Goal: Task Accomplishment & Management: Complete application form

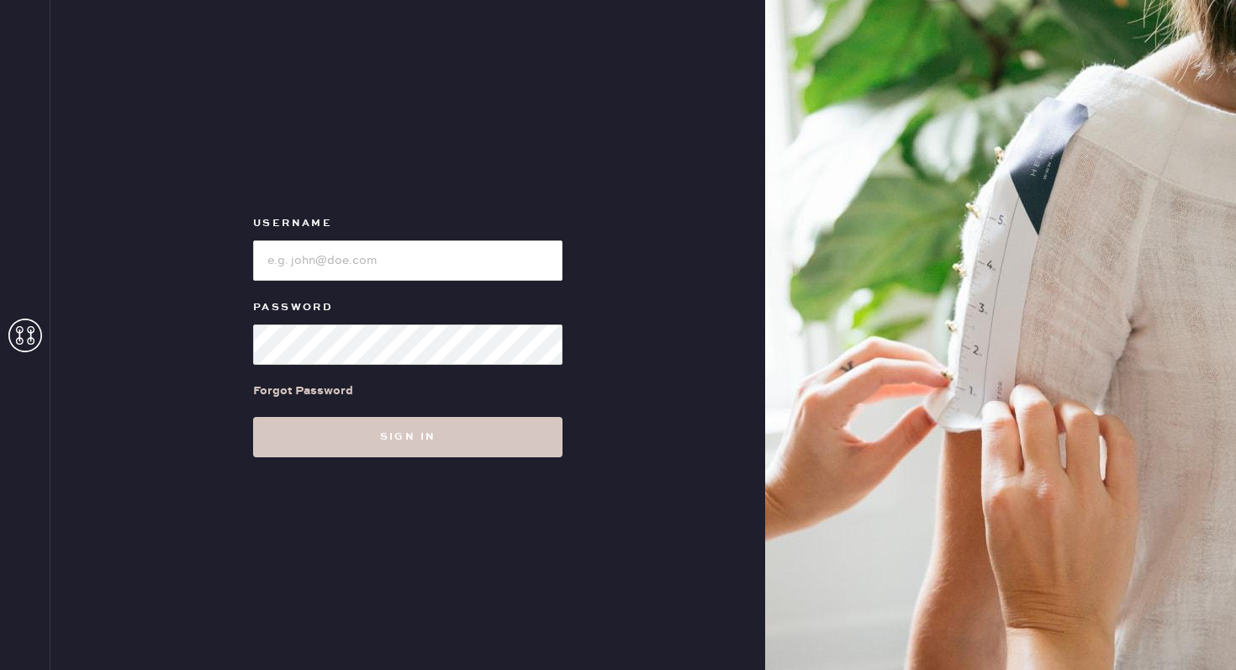
click at [347, 115] on div "Username Password Forgot Password Sign in" at bounding box center [407, 335] width 715 height 670
click at [455, 274] on input "loginName" at bounding box center [408, 261] width 310 height 40
type input "reformationcharleston"
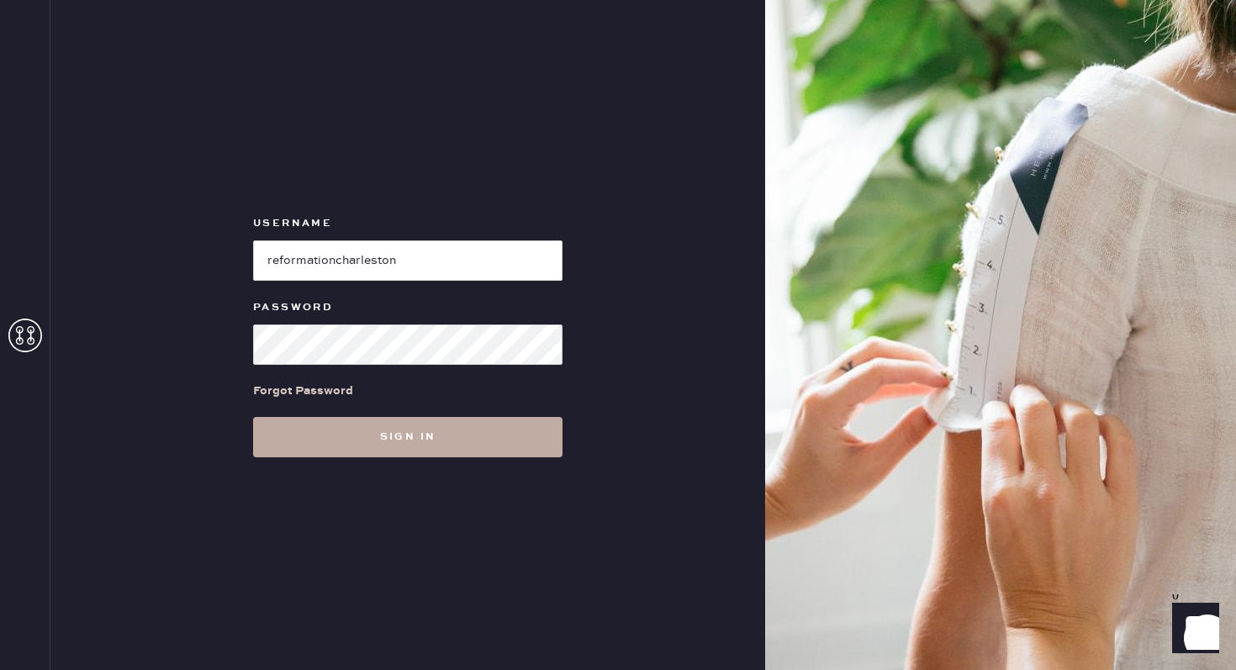
click at [395, 448] on button "Sign in" at bounding box center [408, 437] width 310 height 40
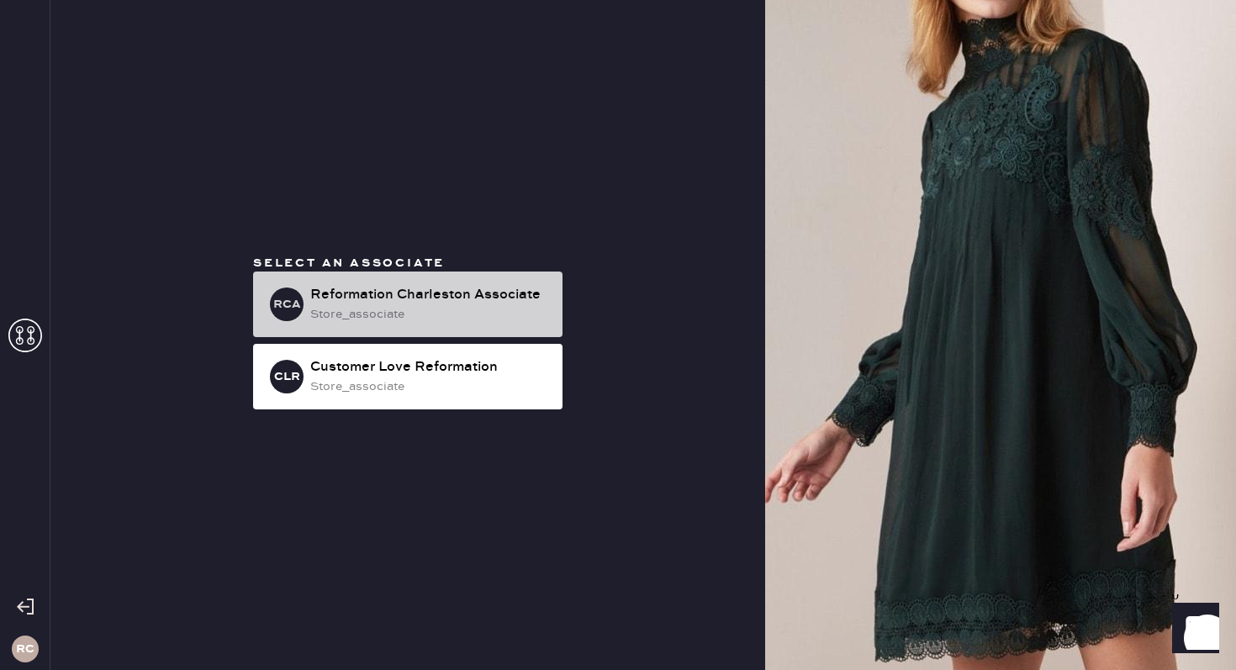
click at [424, 304] on div "Reformation Charleston Associate" at bounding box center [429, 295] width 239 height 20
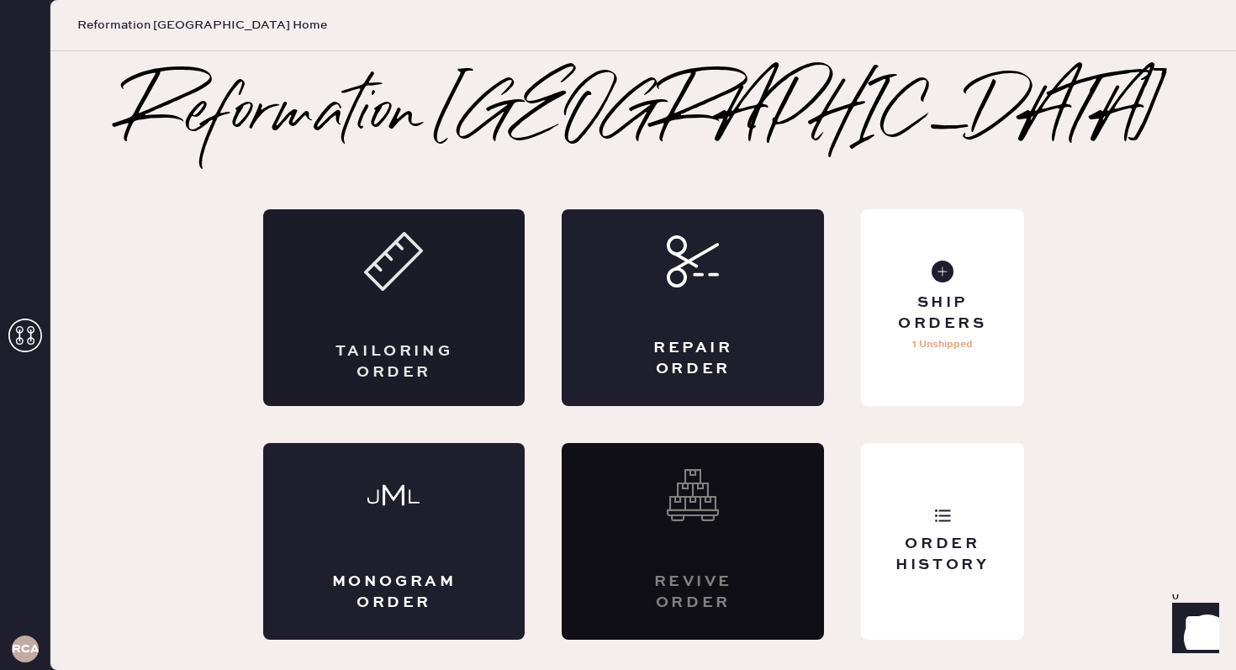
click at [452, 283] on div "Tailoring Order" at bounding box center [394, 307] width 262 height 197
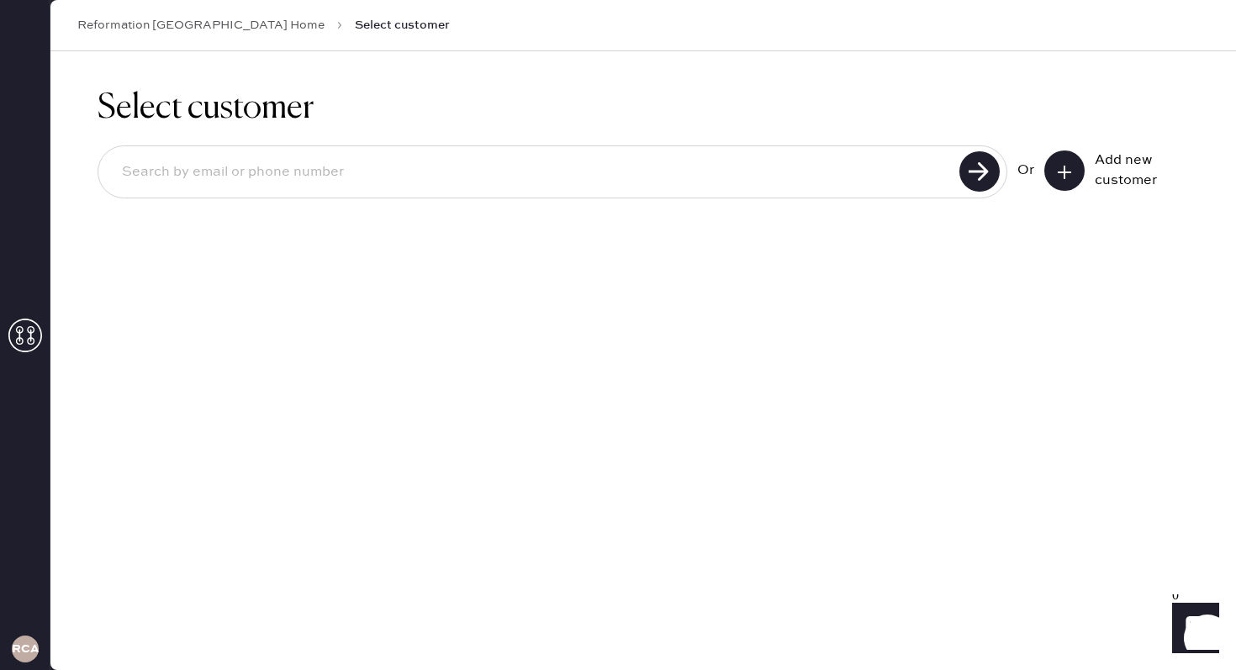
click at [628, 171] on input at bounding box center [531, 172] width 846 height 39
type input "evelynstov.p@gmail.com"
click at [982, 174] on use at bounding box center [980, 171] width 40 height 40
click at [317, 180] on input "evelynstov.p@gmail.com" at bounding box center [531, 172] width 846 height 39
click at [1077, 172] on button at bounding box center [1065, 171] width 40 height 40
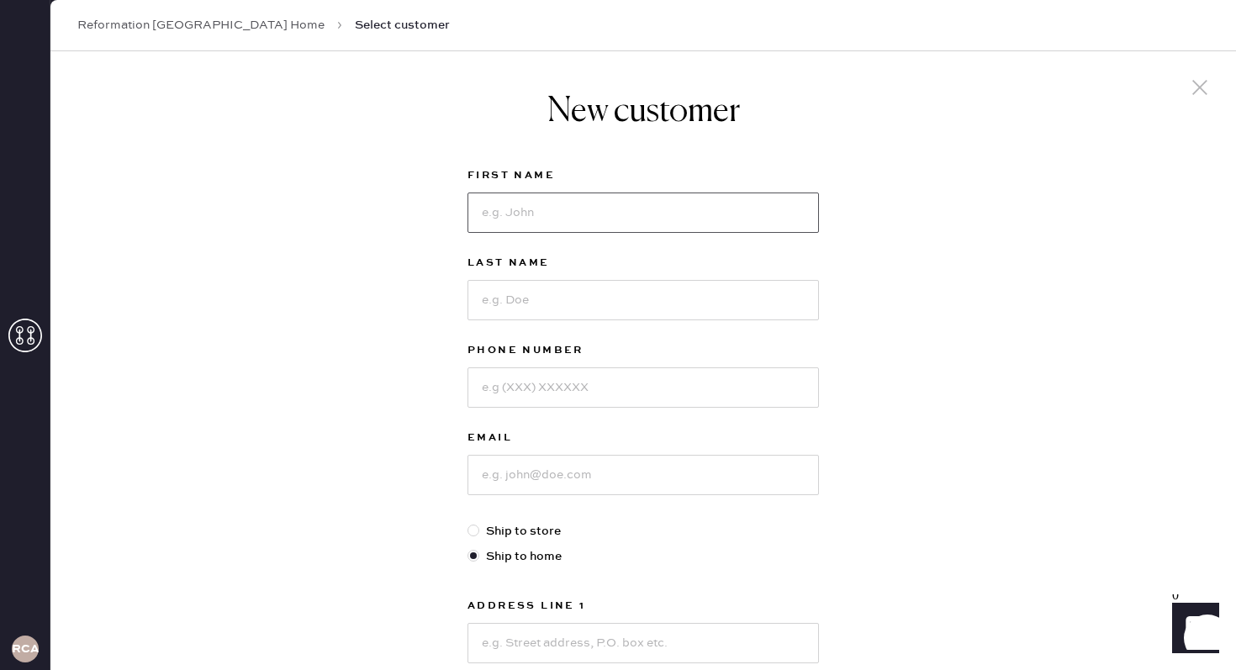
click at [611, 209] on input at bounding box center [644, 213] width 352 height 40
click at [735, 159] on div "New customer First Name Last Name Phone Number Email Ship to store Ship to home…" at bounding box center [643, 539] width 378 height 976
click at [563, 212] on input at bounding box center [644, 213] width 352 height 40
type input "Evelyn"
click at [509, 302] on input at bounding box center [644, 300] width 352 height 40
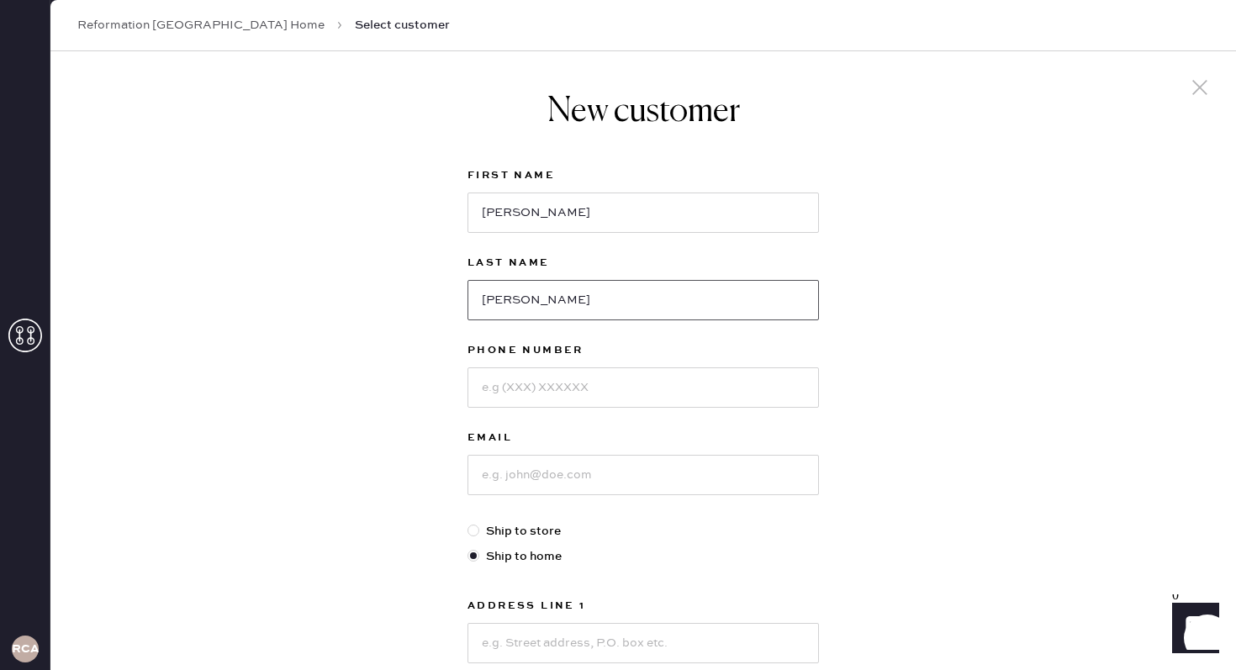
type input "Stover"
click at [567, 405] on input at bounding box center [644, 388] width 352 height 40
click at [872, 199] on div "New customer First Name Evelyn Last Name Stover Phone Number Email Ship to stor…" at bounding box center [643, 572] width 1186 height 1043
click at [630, 374] on input at bounding box center [644, 388] width 352 height 40
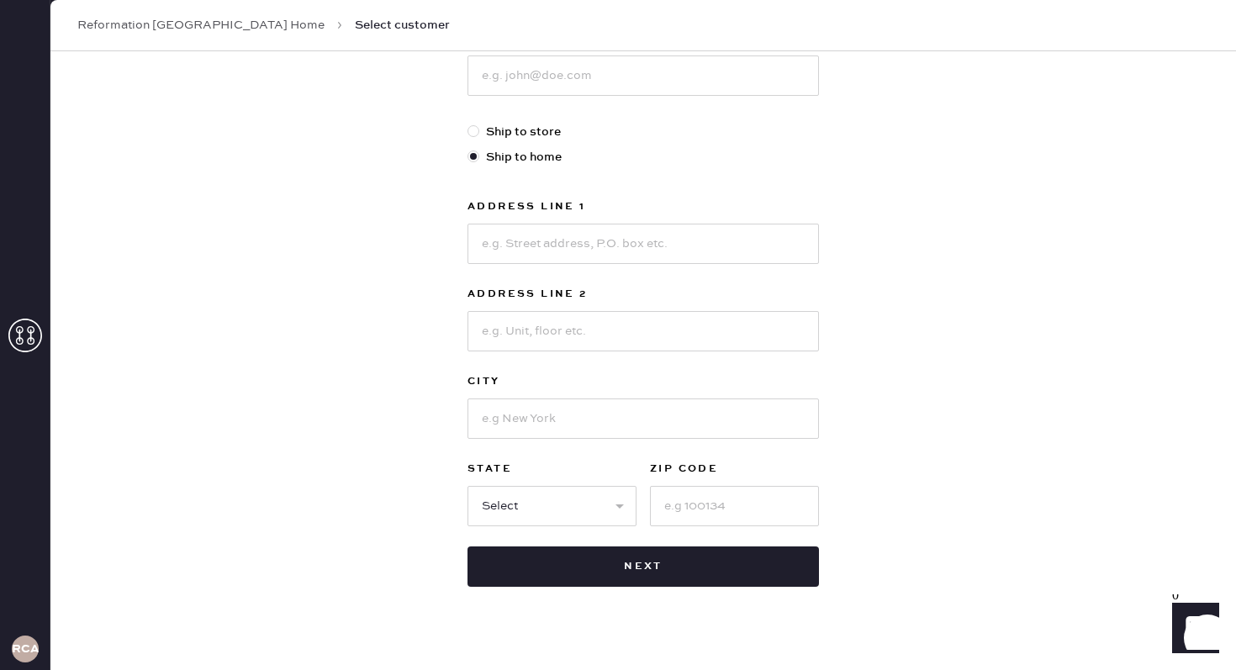
scroll to position [402, 0]
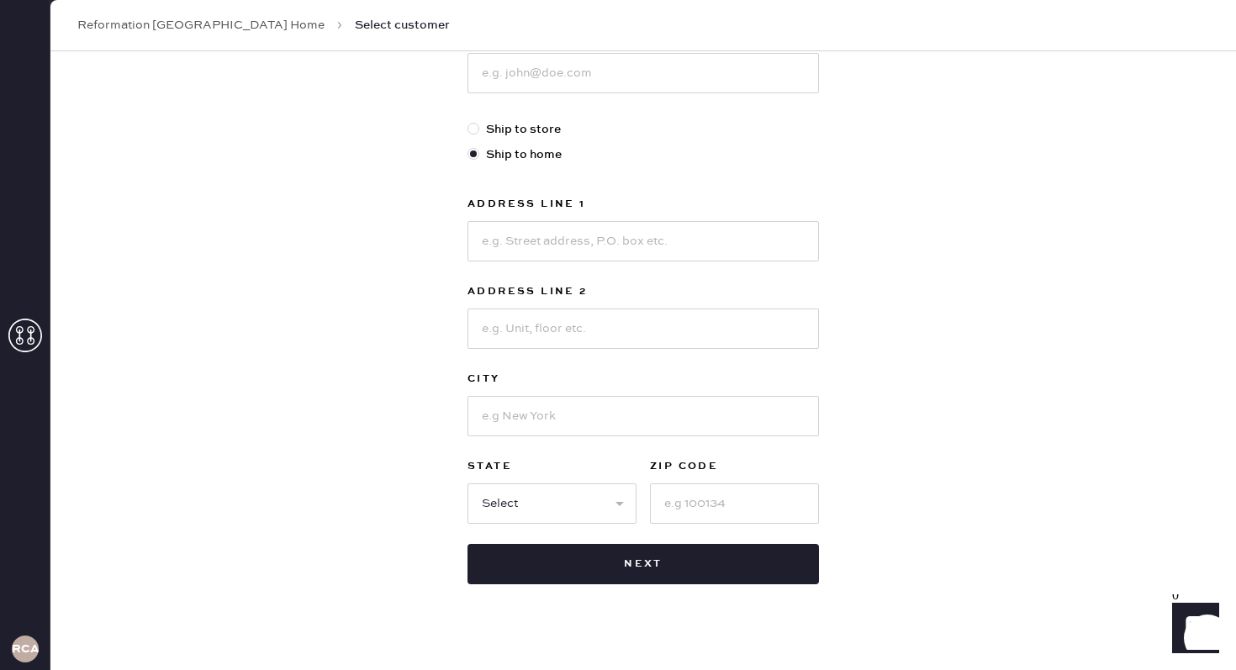
click at [941, 234] on div "New customer First Name Evelyn Last Name Stover Phone Number Email Ship to stor…" at bounding box center [643, 170] width 1186 height 1043
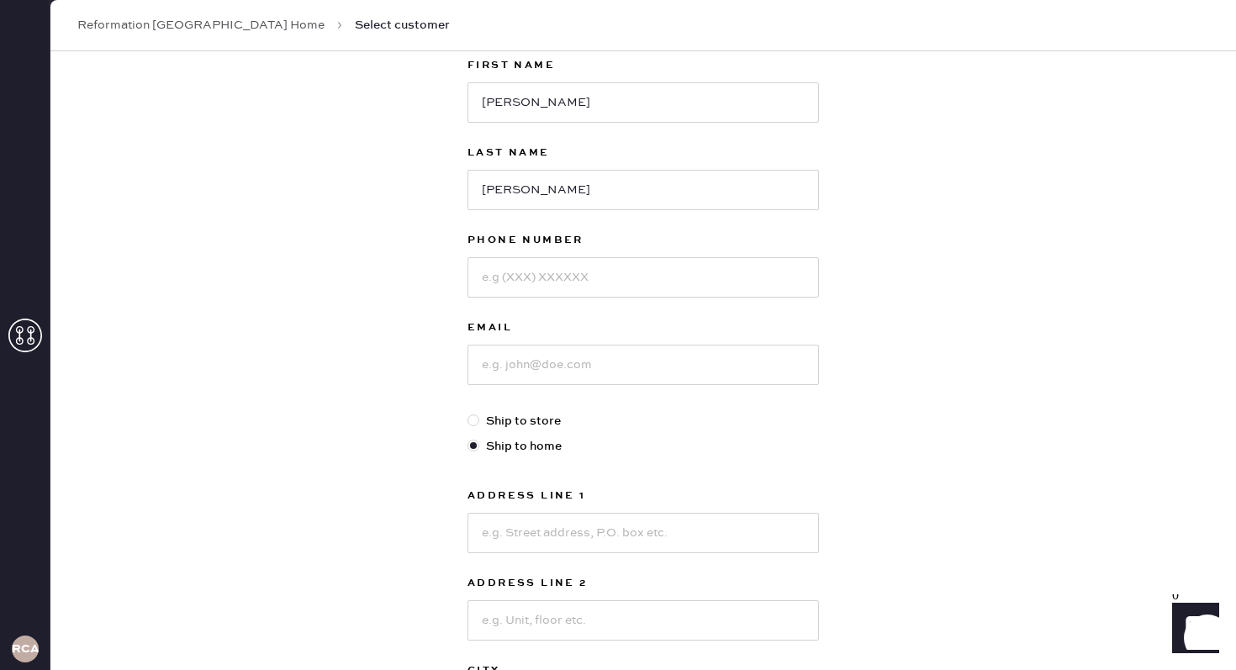
scroll to position [60, 0]
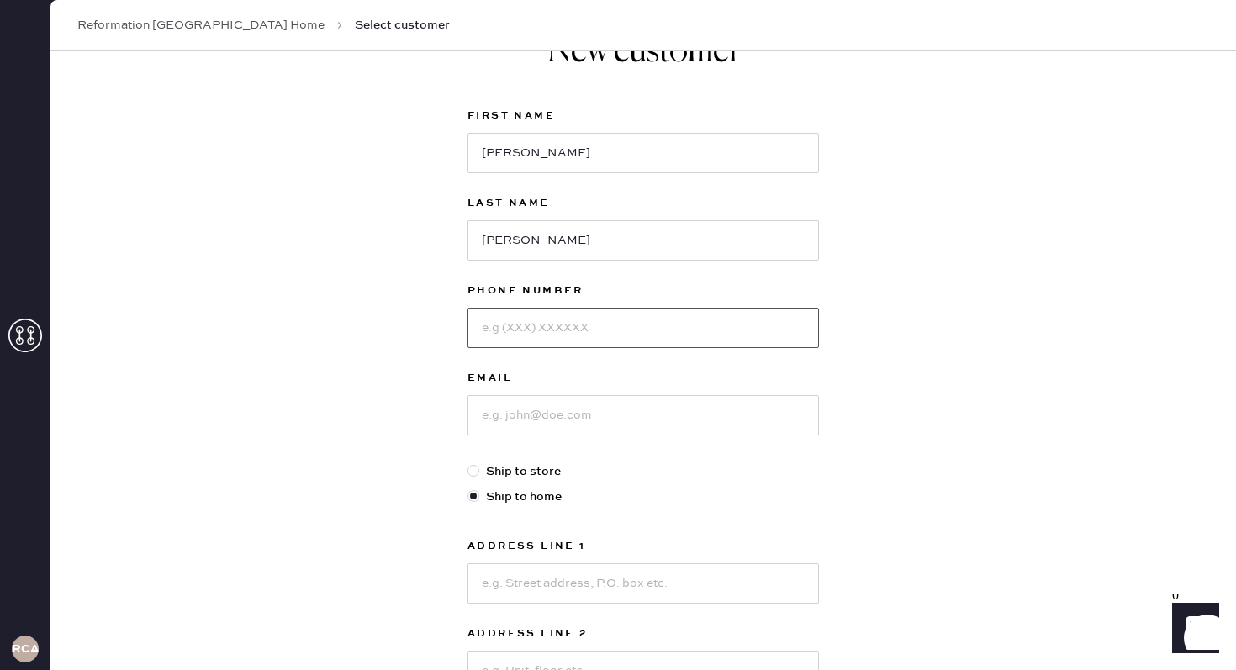
click at [710, 330] on input at bounding box center [644, 328] width 352 height 40
type input "8438721148"
click at [643, 415] on input at bounding box center [644, 415] width 352 height 40
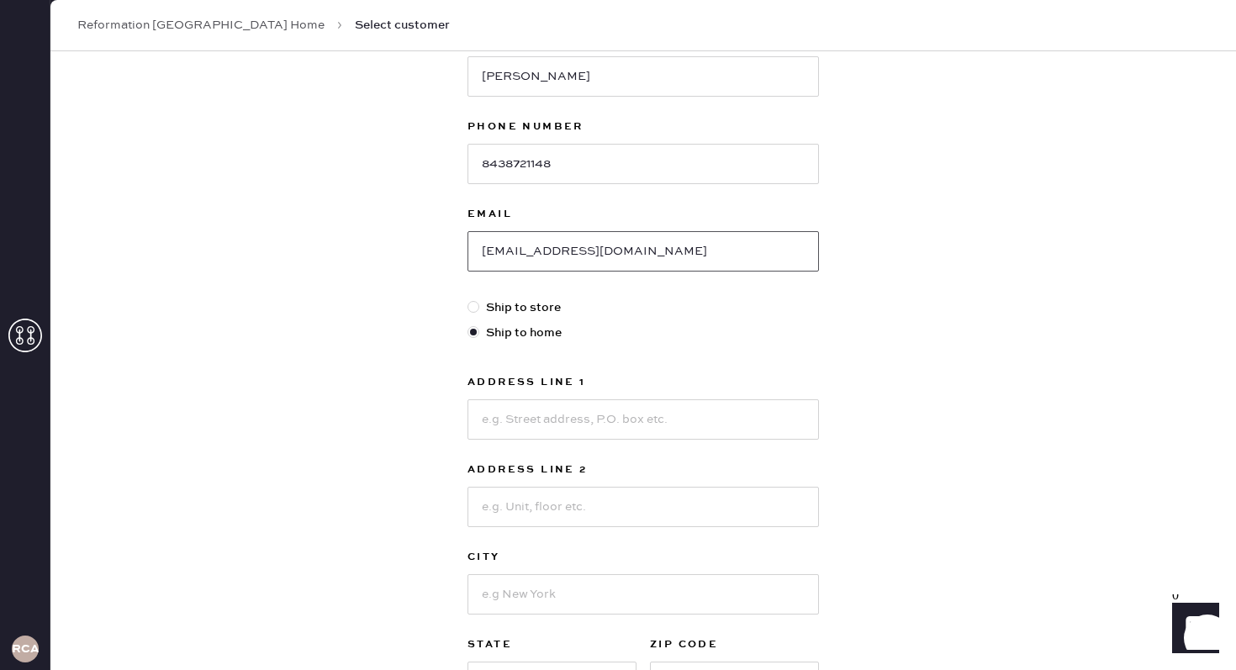
scroll to position [281, 0]
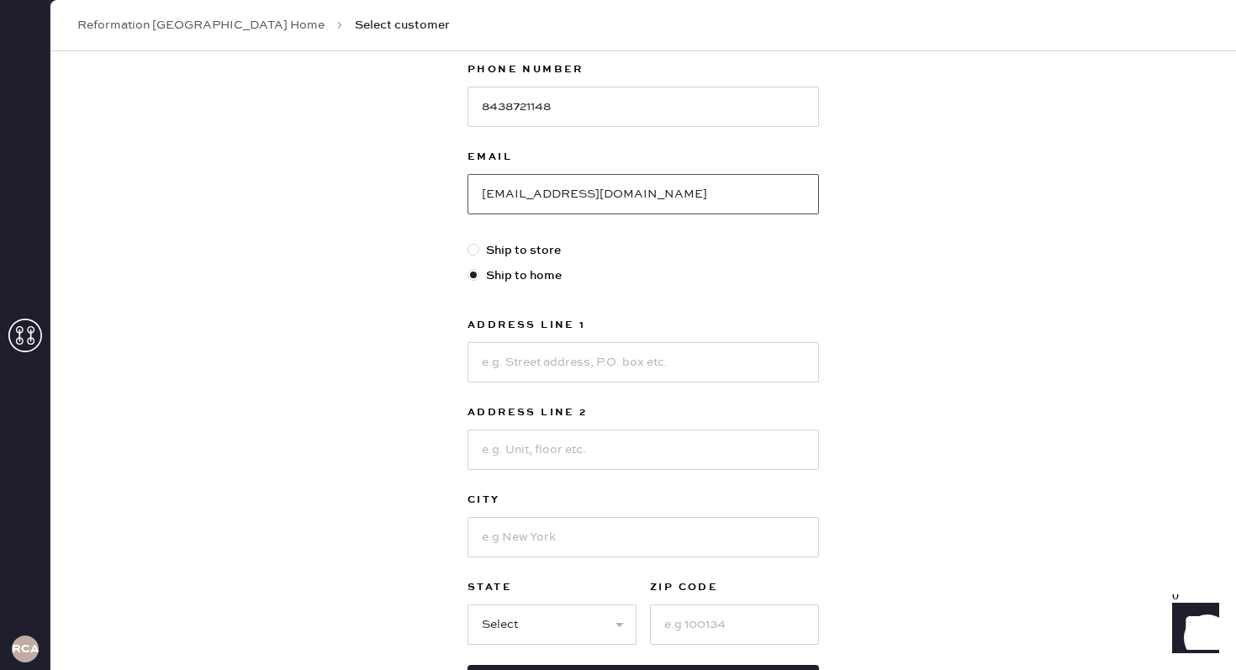
type input "evelynstov.p@gmail.com"
click at [592, 368] on input at bounding box center [644, 362] width 352 height 40
type input "1209 max lane"
click at [519, 533] on input at bounding box center [644, 537] width 352 height 40
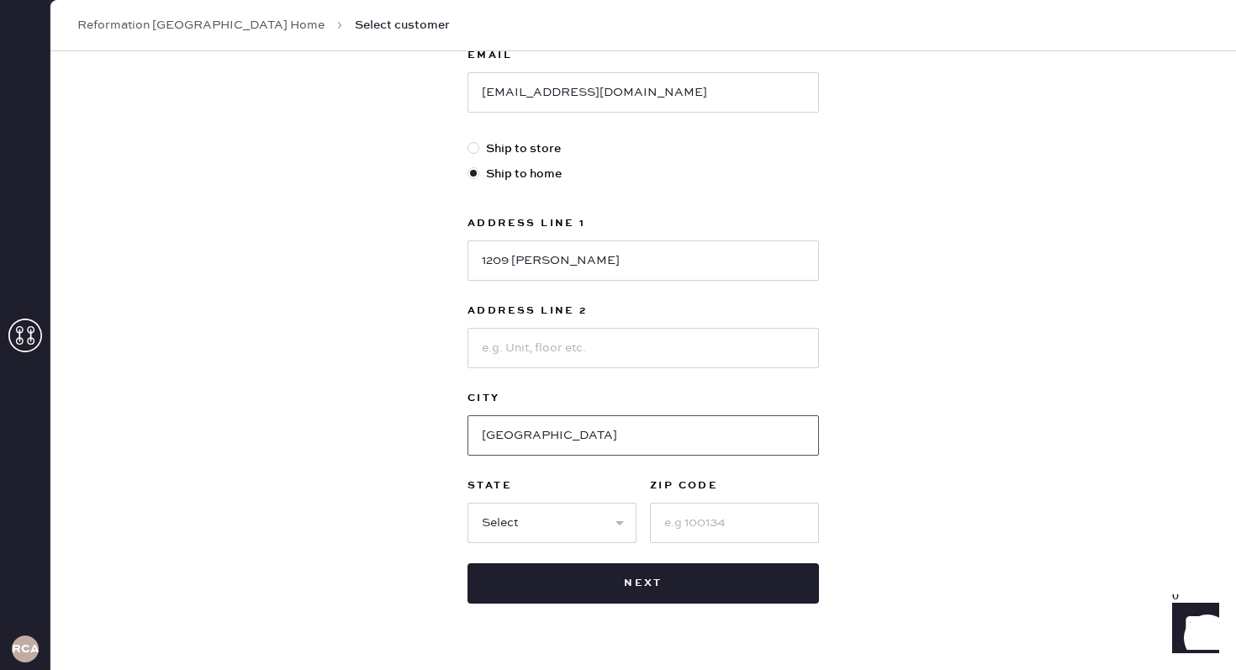
scroll to position [387, 0]
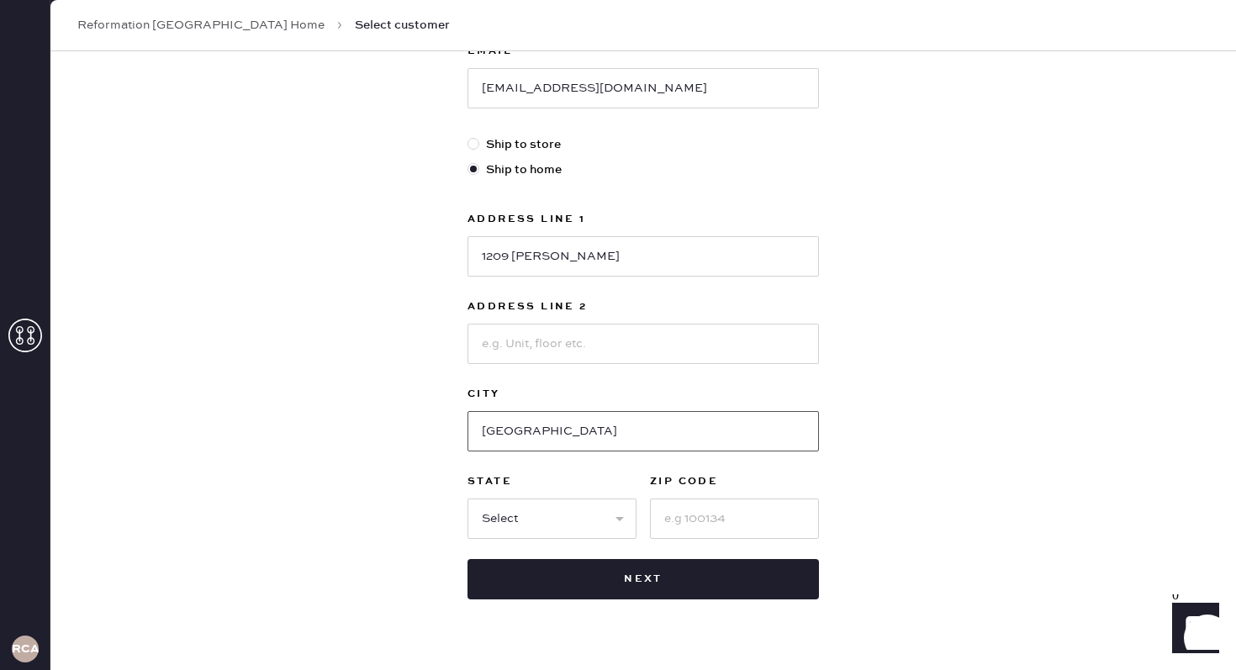
type input "charleston"
click at [527, 518] on select "Select AK AL AR AZ CA CO CT DC DE FL GA HI IA ID IL IN KS KY LA MA MD ME MI MN …" at bounding box center [552, 519] width 169 height 40
select select "SC"
click at [698, 519] on input at bounding box center [734, 519] width 169 height 40
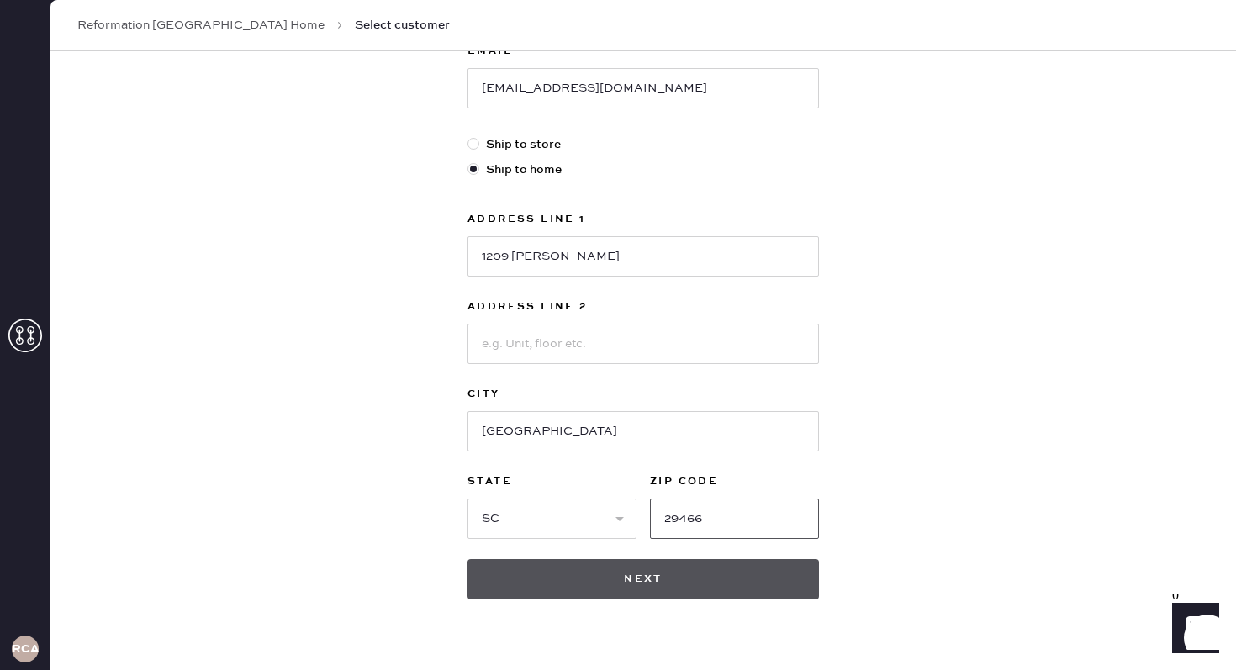
type input "29466"
click at [707, 562] on button "Next" at bounding box center [644, 579] width 352 height 40
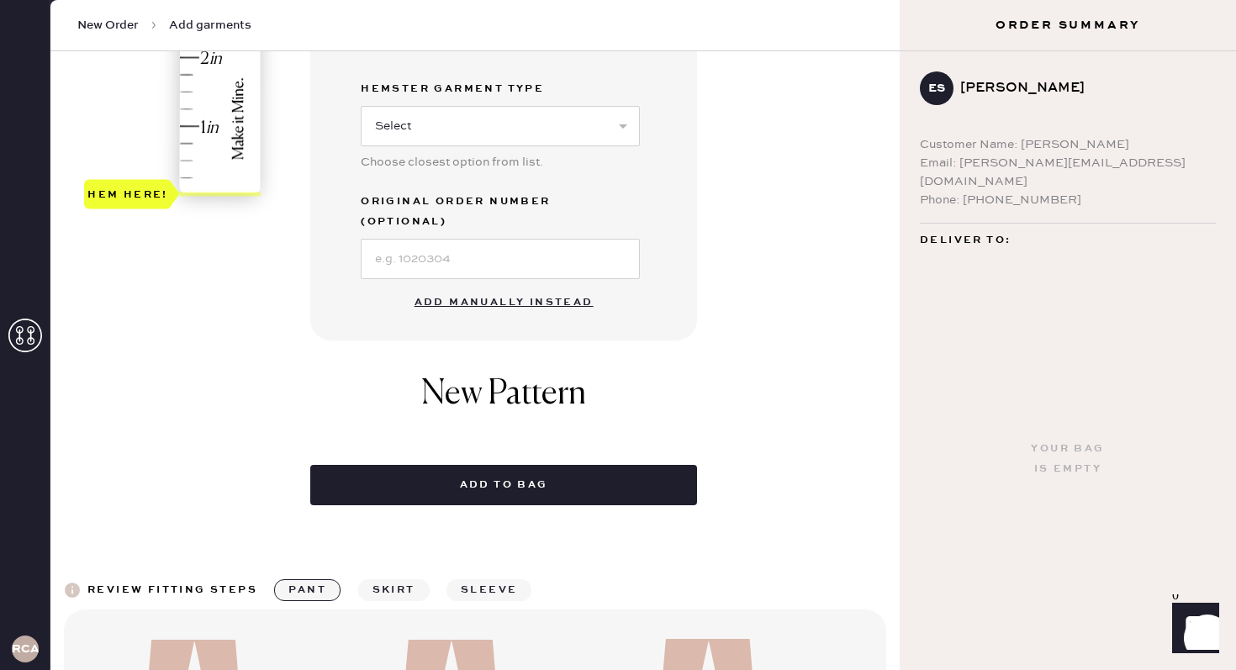
scroll to position [493, 0]
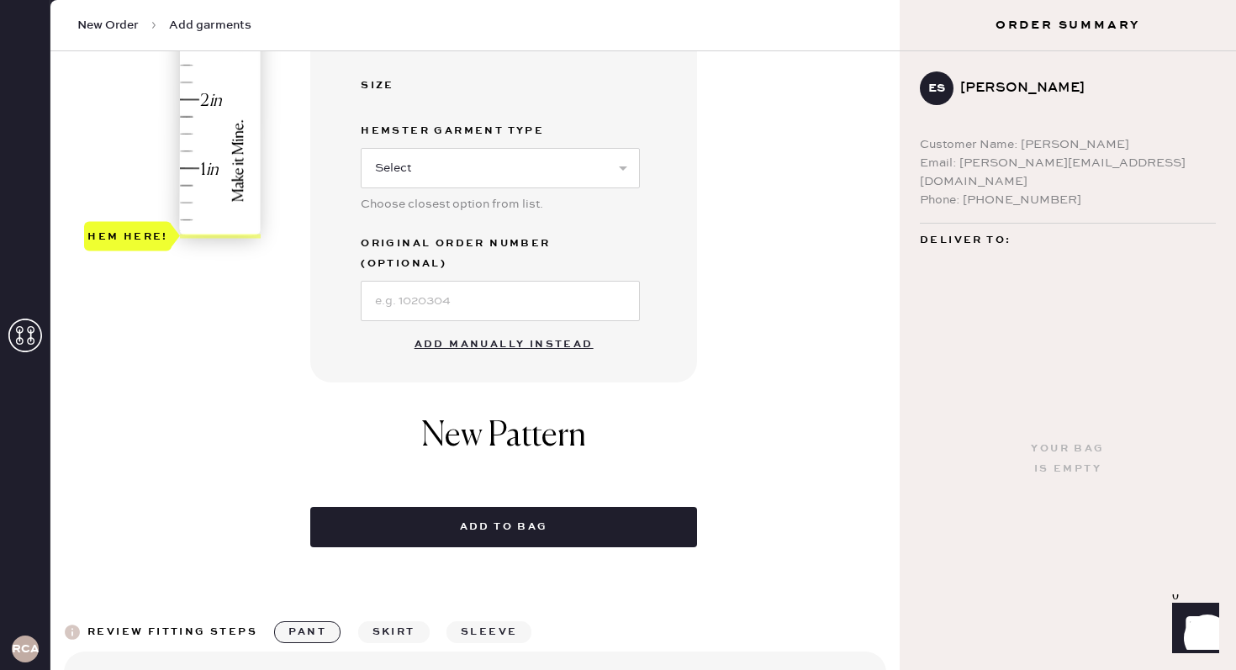
click at [491, 328] on button "Add manually instead" at bounding box center [504, 345] width 199 height 34
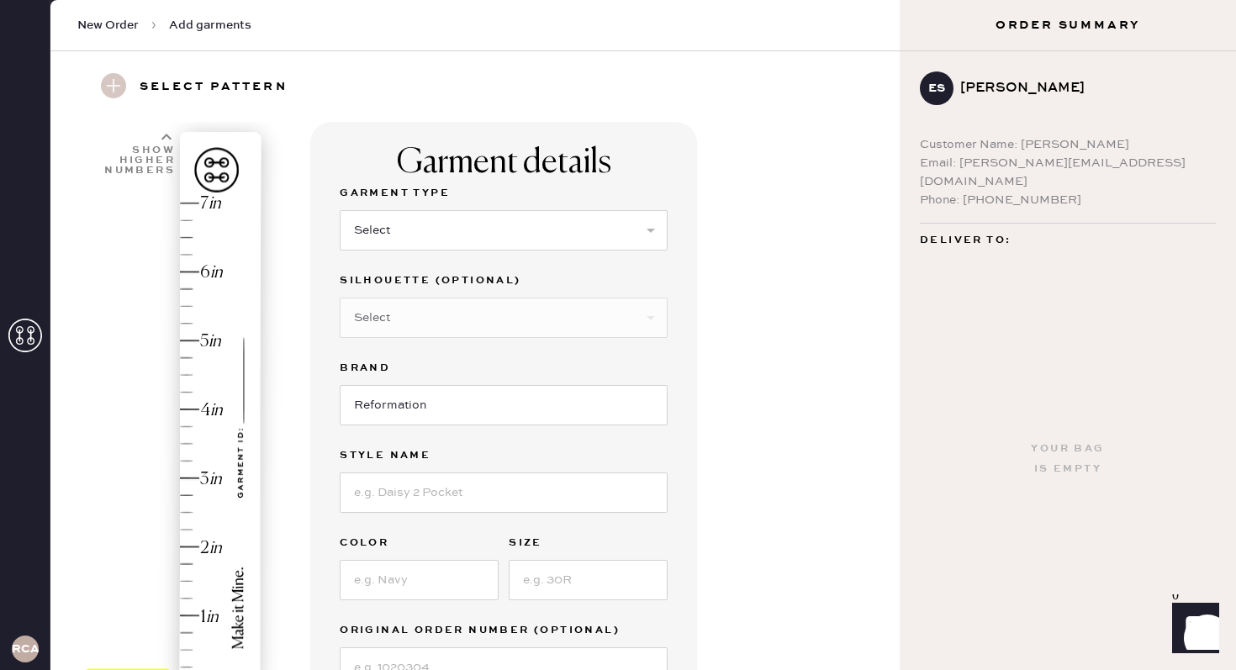
scroll to position [0, 0]
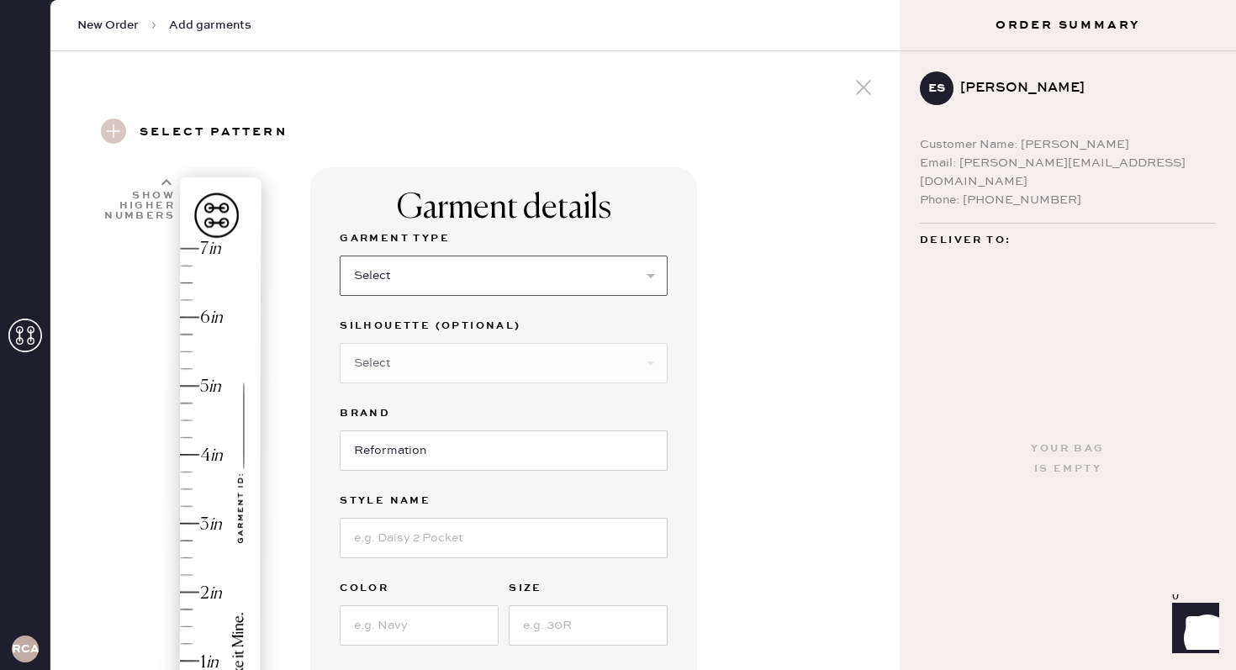
click at [534, 260] on select "Select Basic Skirt Jeans Leggings Pants Shorts Basic Sleeved Dress Basic Sleeve…" at bounding box center [504, 276] width 328 height 40
click at [495, 281] on select "Select Basic Skirt Jeans Leggings Pants Shorts Basic Sleeved Dress Basic Sleeve…" at bounding box center [504, 276] width 328 height 40
click at [584, 263] on select "Select Basic Skirt Jeans Leggings Pants Shorts Basic Sleeved Dress Basic Sleeve…" at bounding box center [504, 276] width 328 height 40
select select "6"
click at [541, 388] on div "Silhouette (optional) Select Maxi Dress Midi Dress Mini Dress Other" at bounding box center [504, 359] width 328 height 87
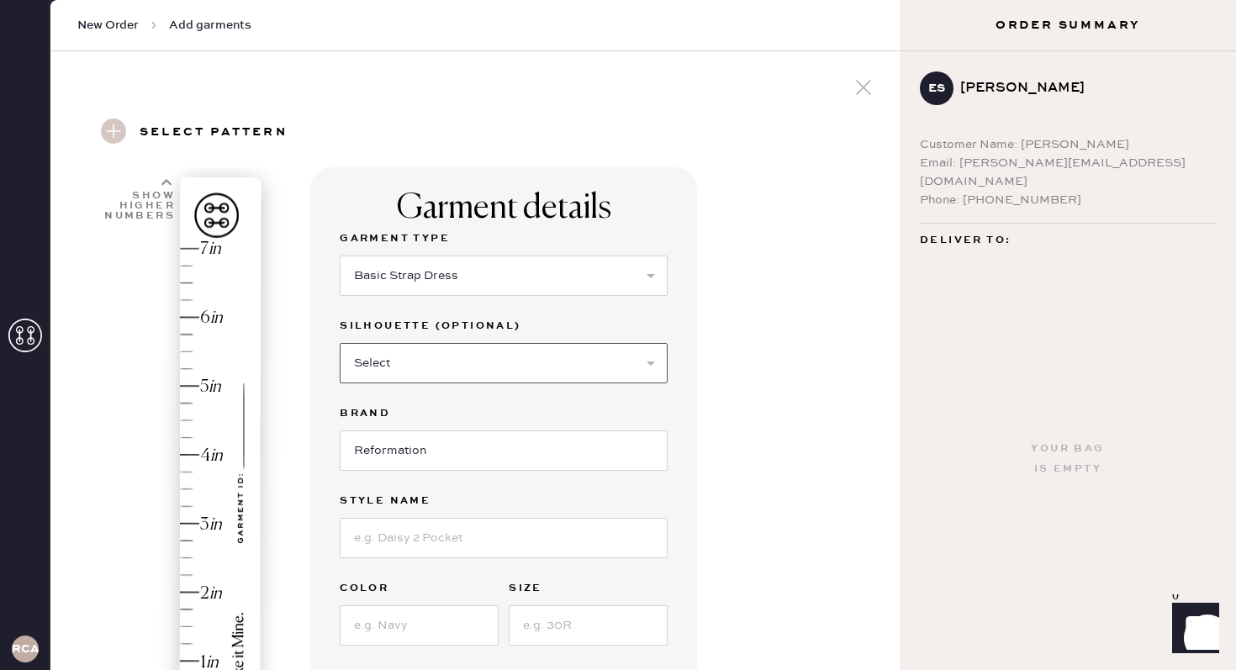
click at [550, 356] on select "Select Maxi Dress Midi Dress Mini Dress Other" at bounding box center [504, 363] width 328 height 40
select select "39"
click at [507, 452] on input "Reformation" at bounding box center [504, 451] width 328 height 40
click at [479, 538] on input at bounding box center [504, 538] width 328 height 40
type input "Frankie Silk Dress"
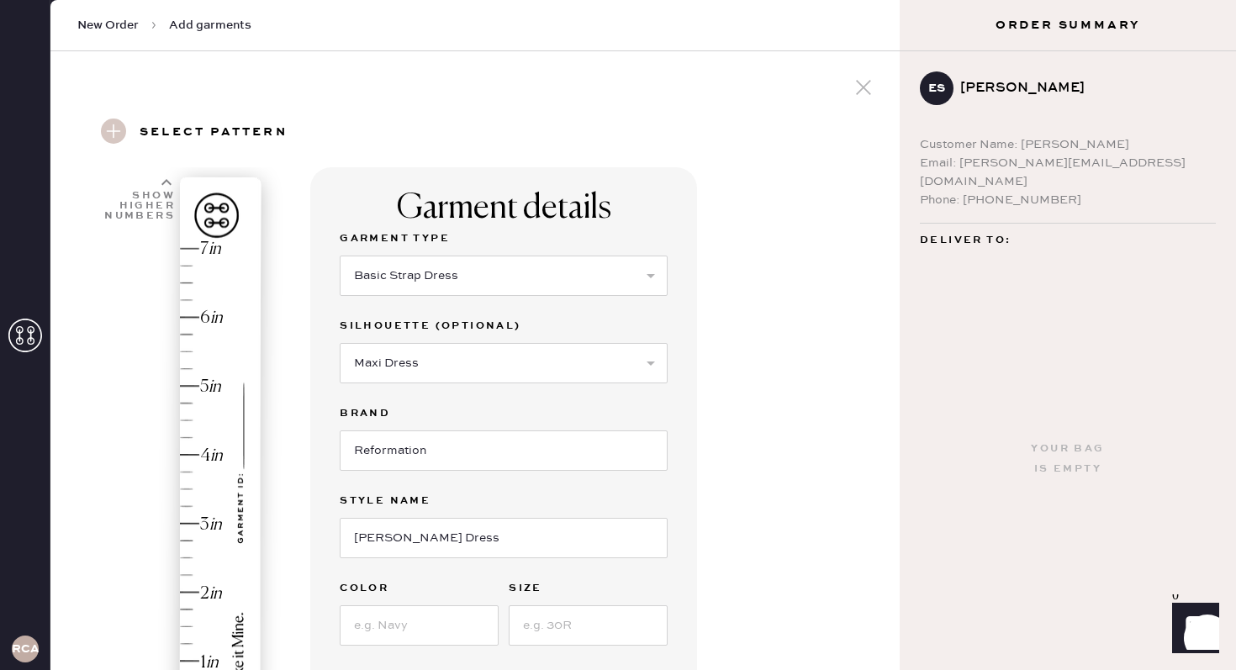
click at [738, 443] on div "Garment details Garment Type Select Basic Skirt Jeans Leggings Pants Shorts Bas…" at bounding box center [598, 668] width 576 height 1003
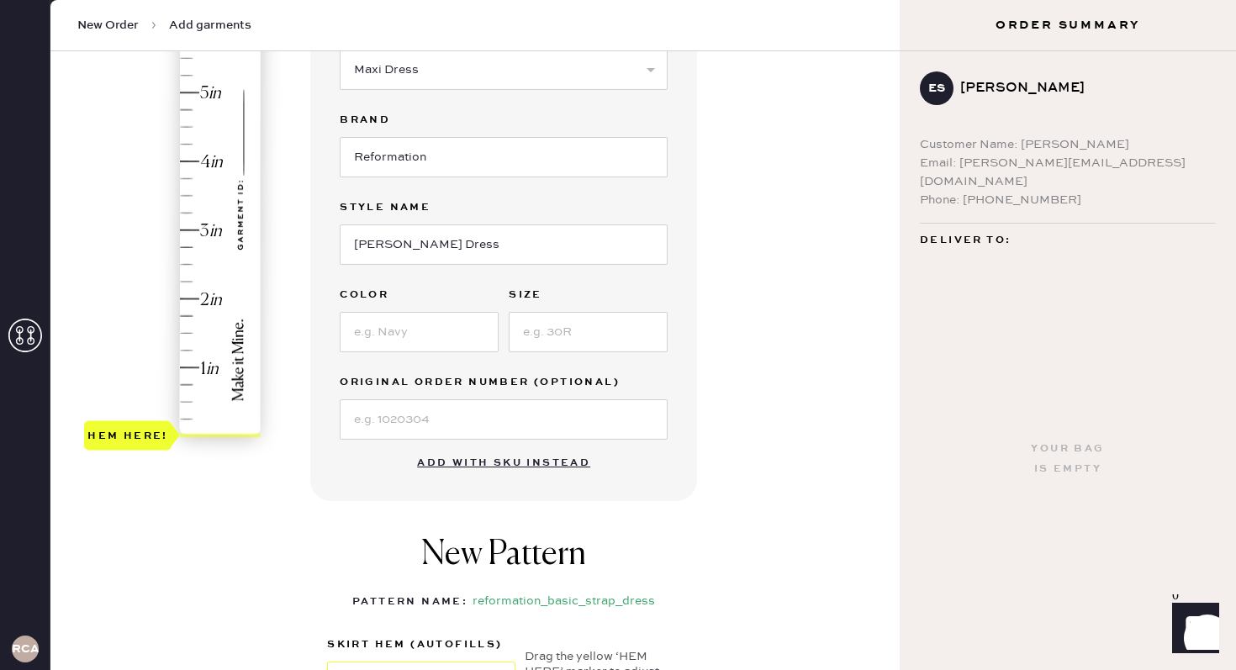
scroll to position [343, 0]
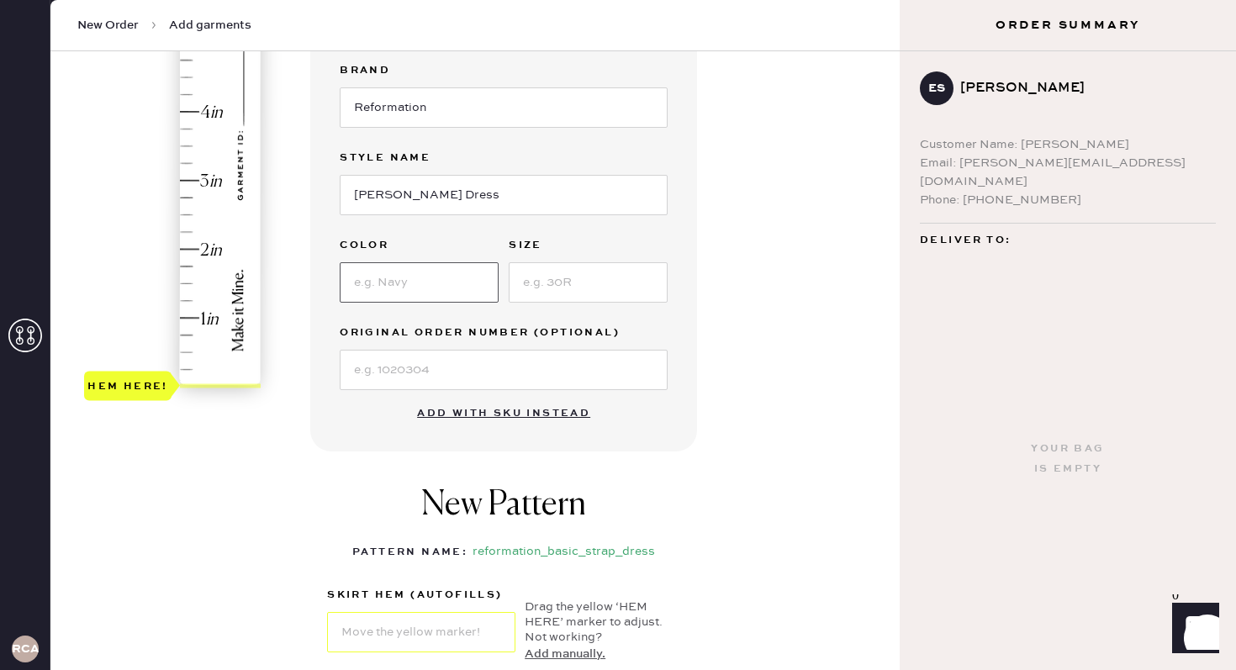
click at [447, 277] on input at bounding box center [419, 282] width 159 height 40
type input "IDYLLIC"
click at [702, 363] on div "Garment details Garment Type Select Basic Skirt Jeans Leggings Pants Shorts Bas…" at bounding box center [598, 325] width 576 height 1003
click at [583, 368] on input at bounding box center [504, 370] width 328 height 40
type input "1.5"
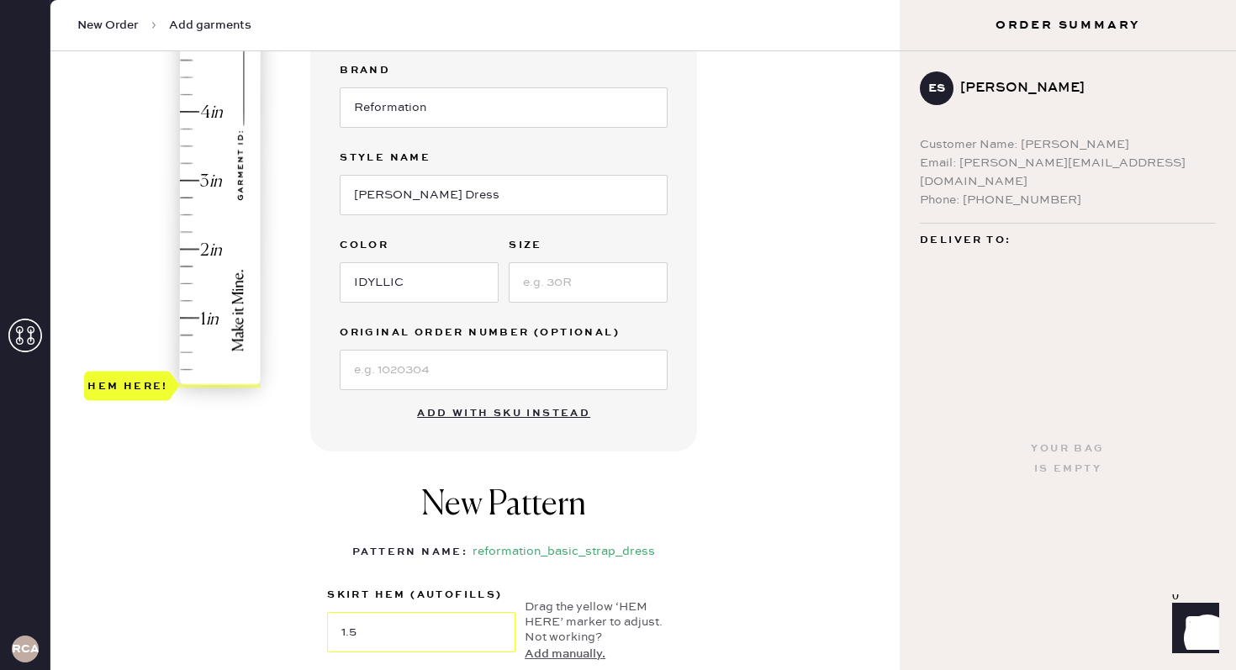
click at [229, 282] on div "Hem here!" at bounding box center [173, 146] width 179 height 496
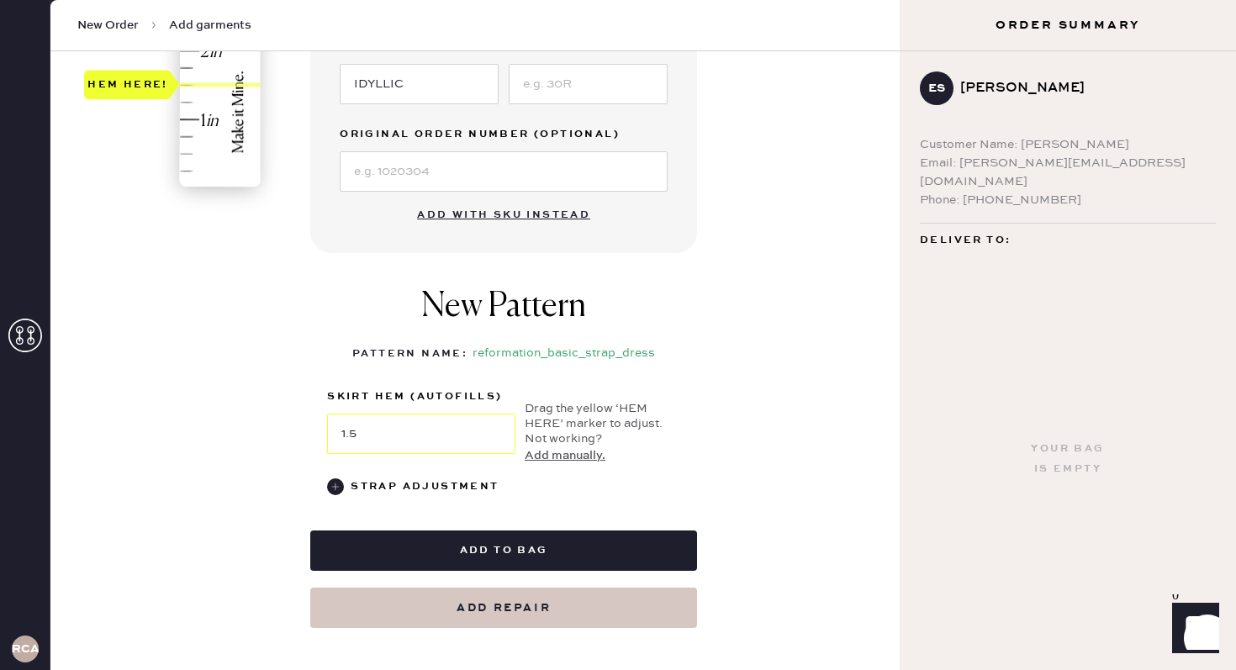
scroll to position [548, 0]
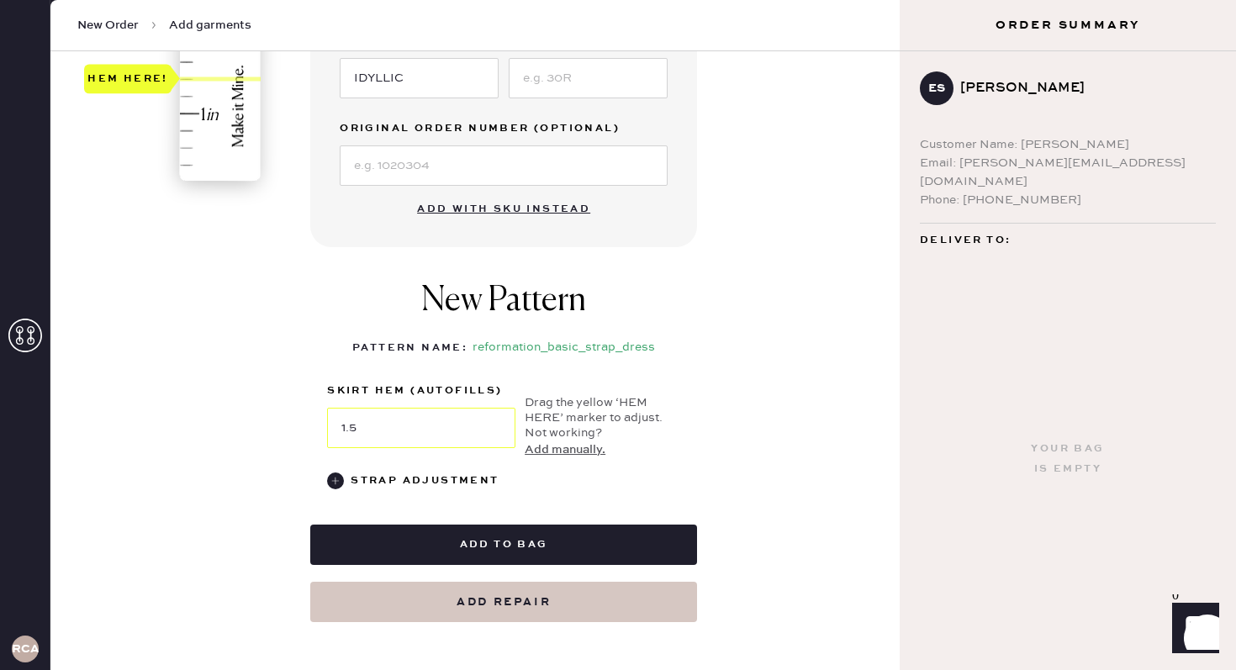
click at [756, 356] on div "Garment details Garment Type Select Basic Skirt Jeans Leggings Pants Shorts Bas…" at bounding box center [598, 121] width 576 height 1003
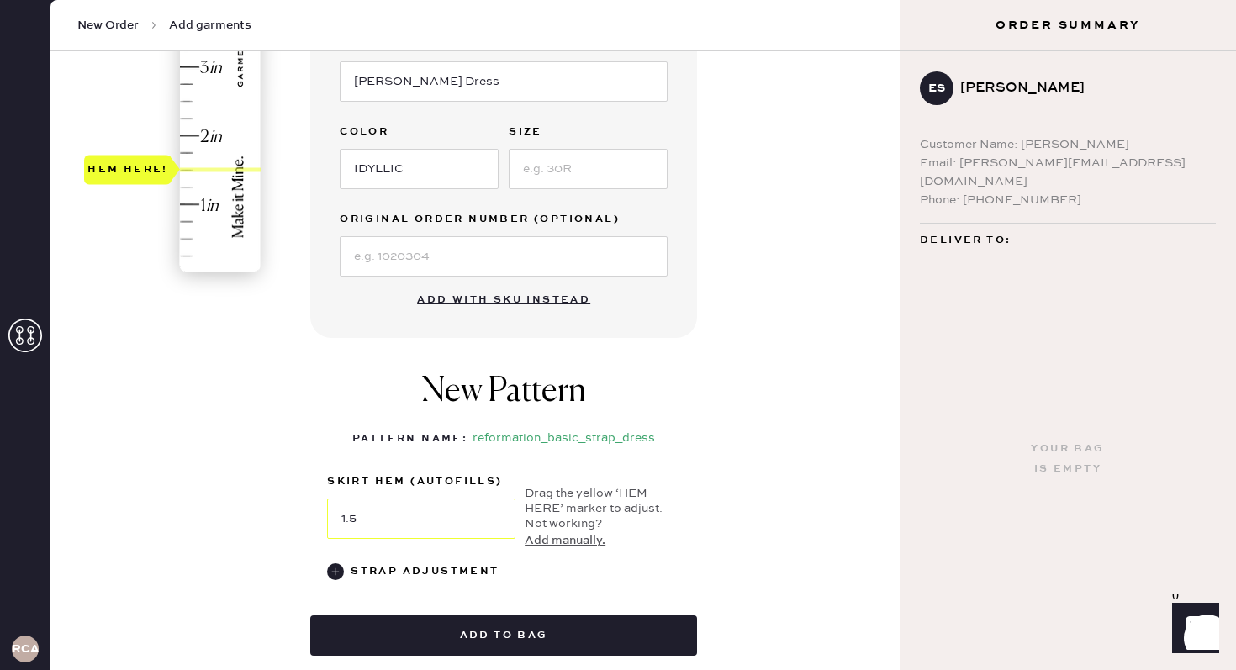
scroll to position [448, 0]
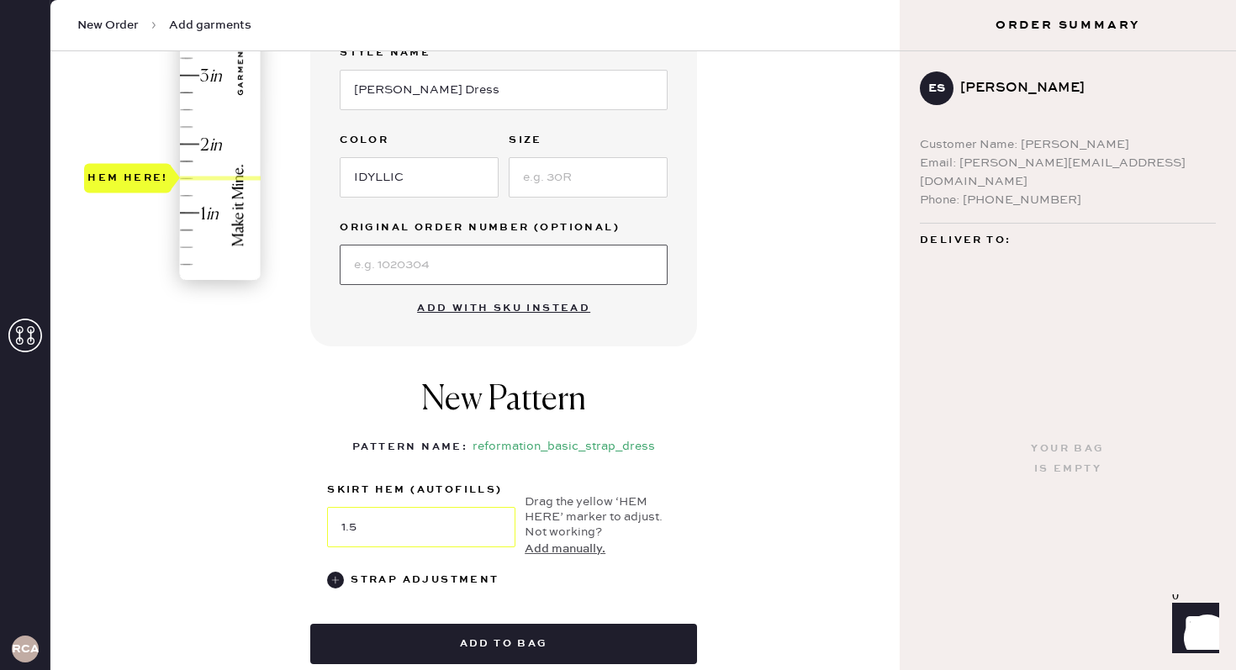
click at [622, 258] on input at bounding box center [504, 265] width 328 height 40
type input "S17515376"
click at [894, 545] on div "Select pattern 1 in 2 in 3 in 4 in 5 in 6 in 7 in Show higher numbers Show lowe…" at bounding box center [474, 202] width 849 height 1119
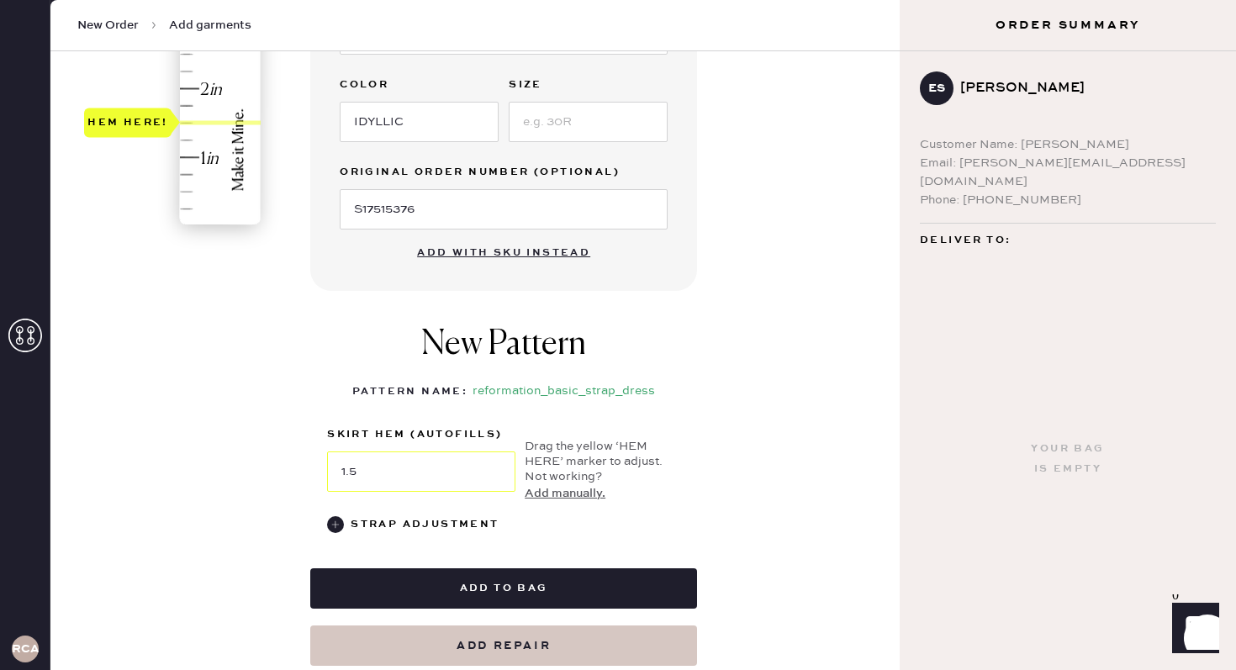
scroll to position [516, 0]
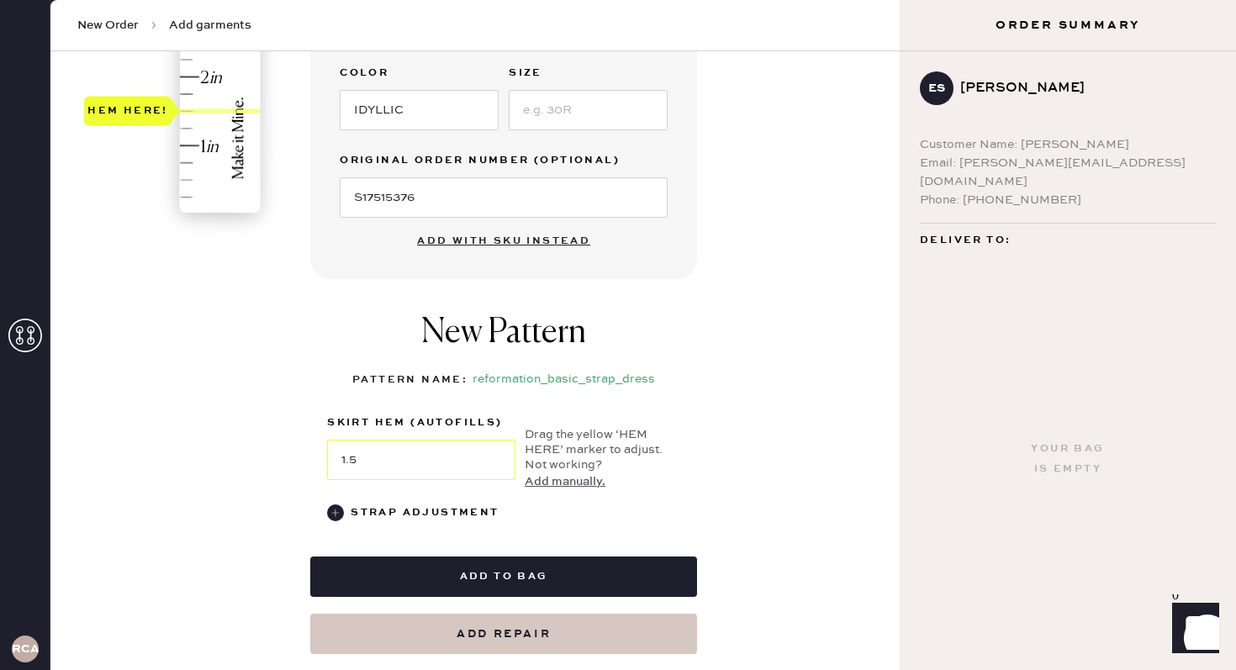
click at [722, 467] on div "Garment details Garment Type Select Basic Skirt Jeans Leggings Pants Shorts Bas…" at bounding box center [598, 153] width 576 height 1003
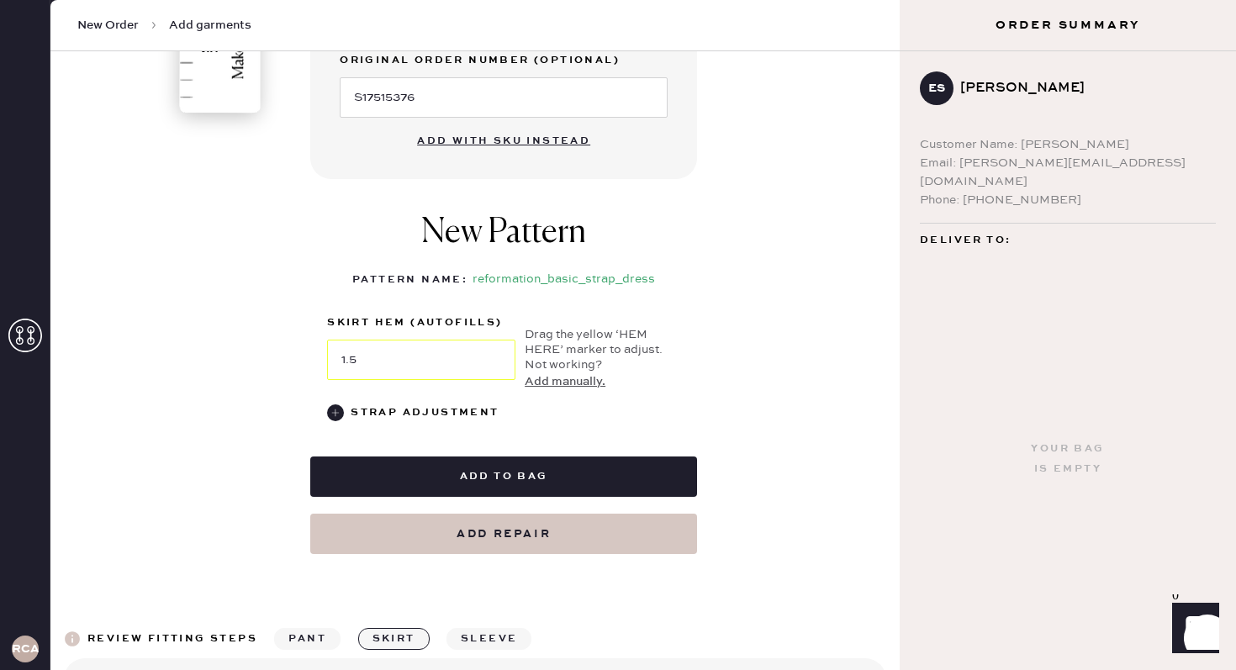
scroll to position [646, 0]
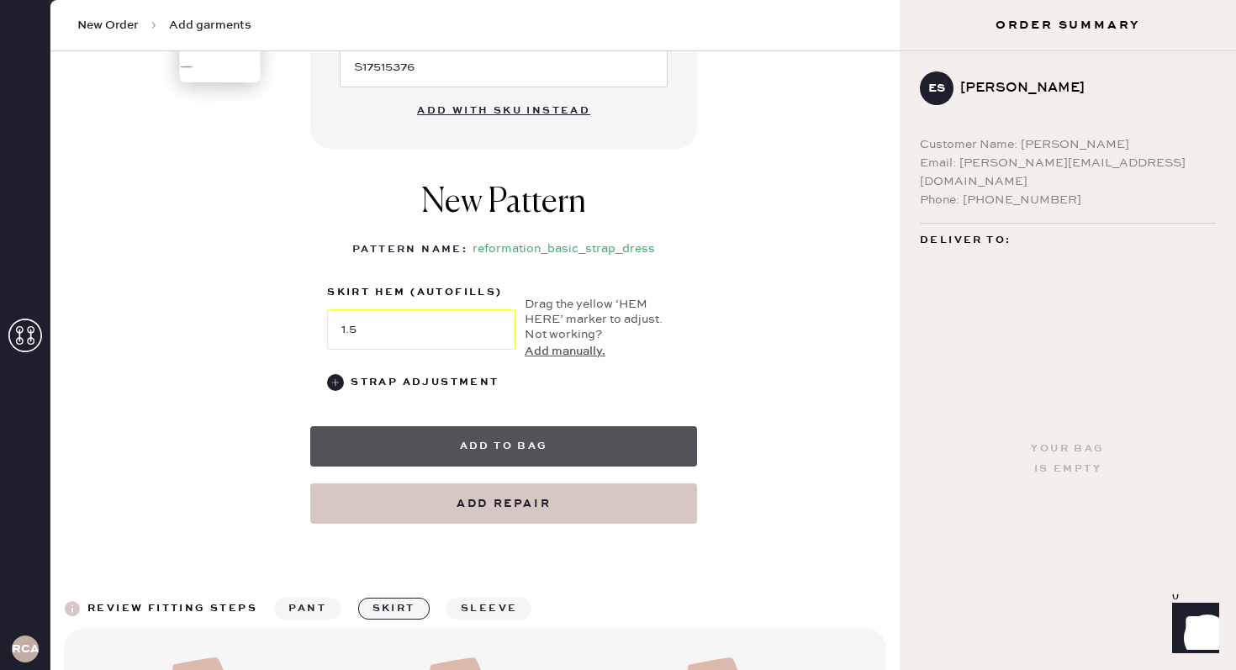
click at [595, 450] on button "Add to bag" at bounding box center [503, 446] width 387 height 40
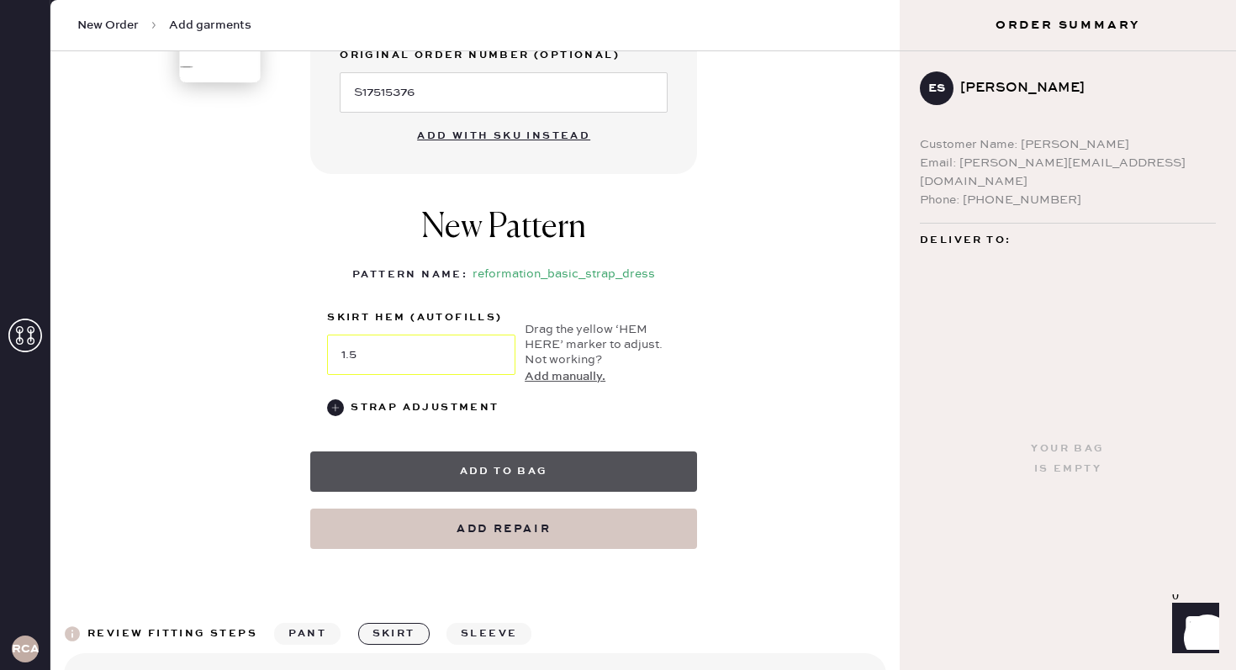
click at [535, 462] on button "Add to bag" at bounding box center [503, 472] width 387 height 40
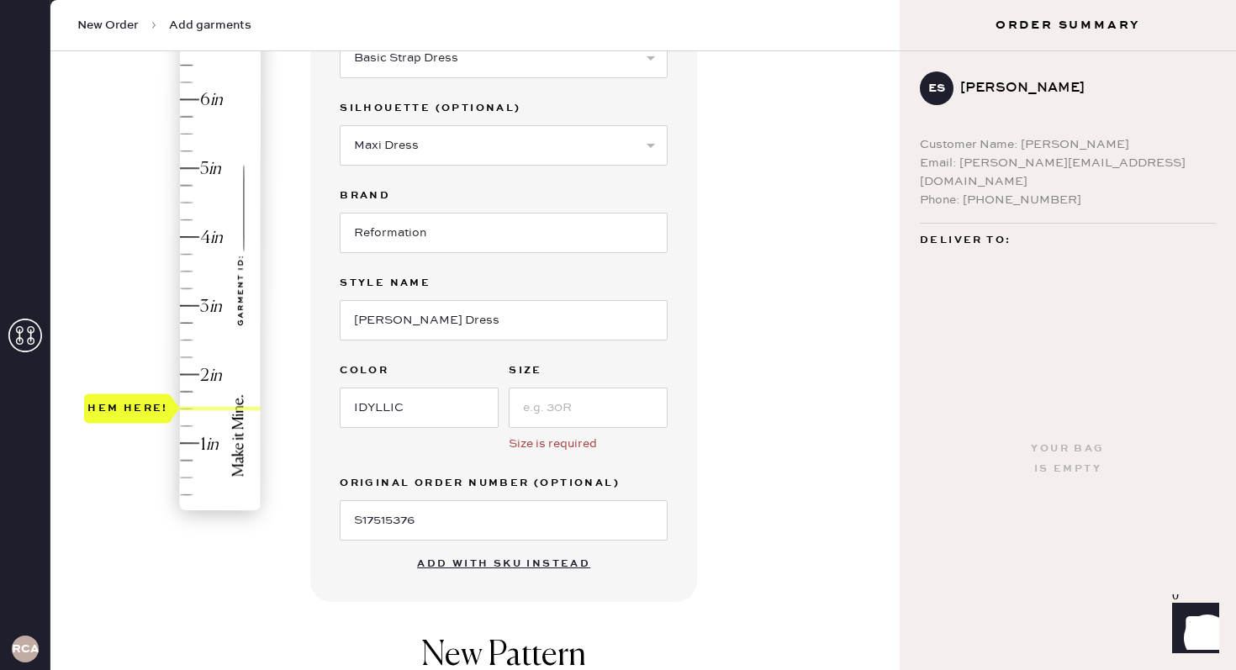
scroll to position [251, 0]
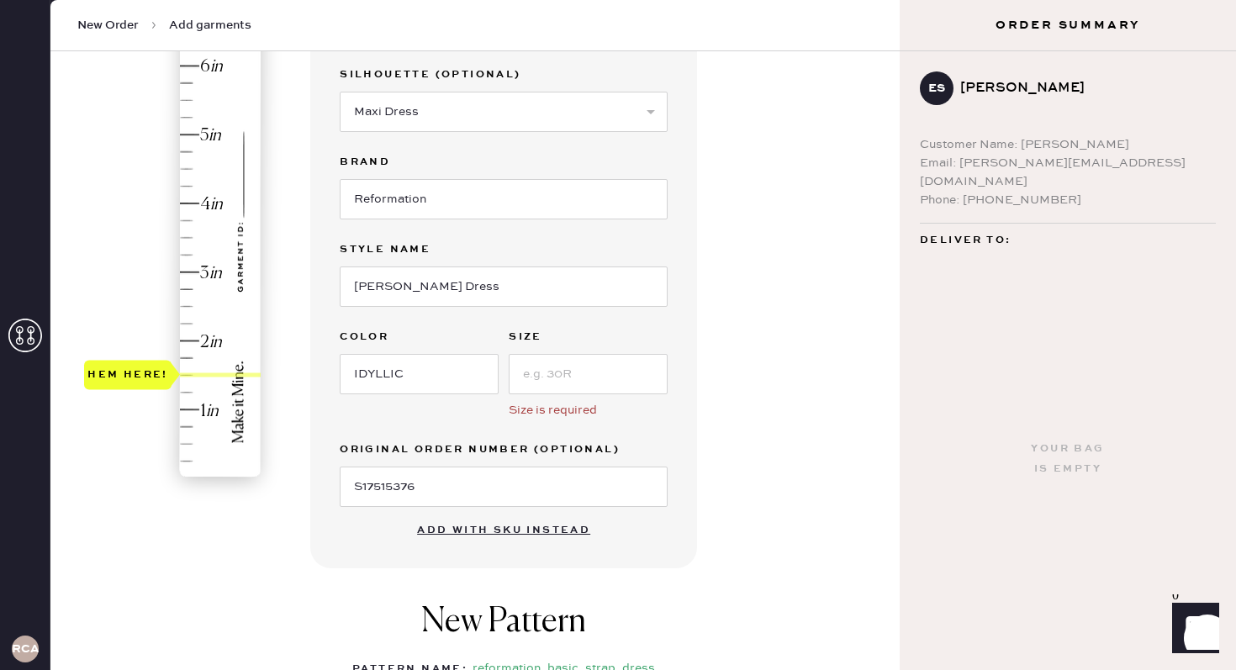
click at [749, 320] on div "Garment details Garment Type Select Basic Skirt Jeans Leggings Pants Shorts Bas…" at bounding box center [598, 430] width 576 height 1028
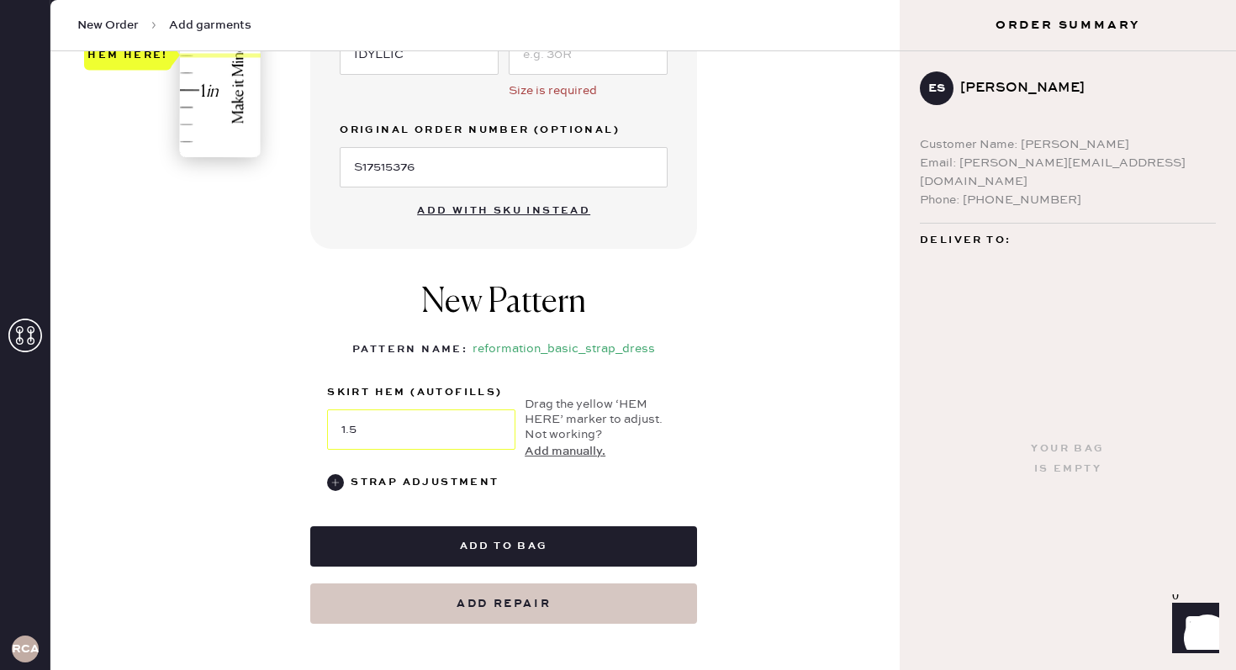
scroll to position [579, 0]
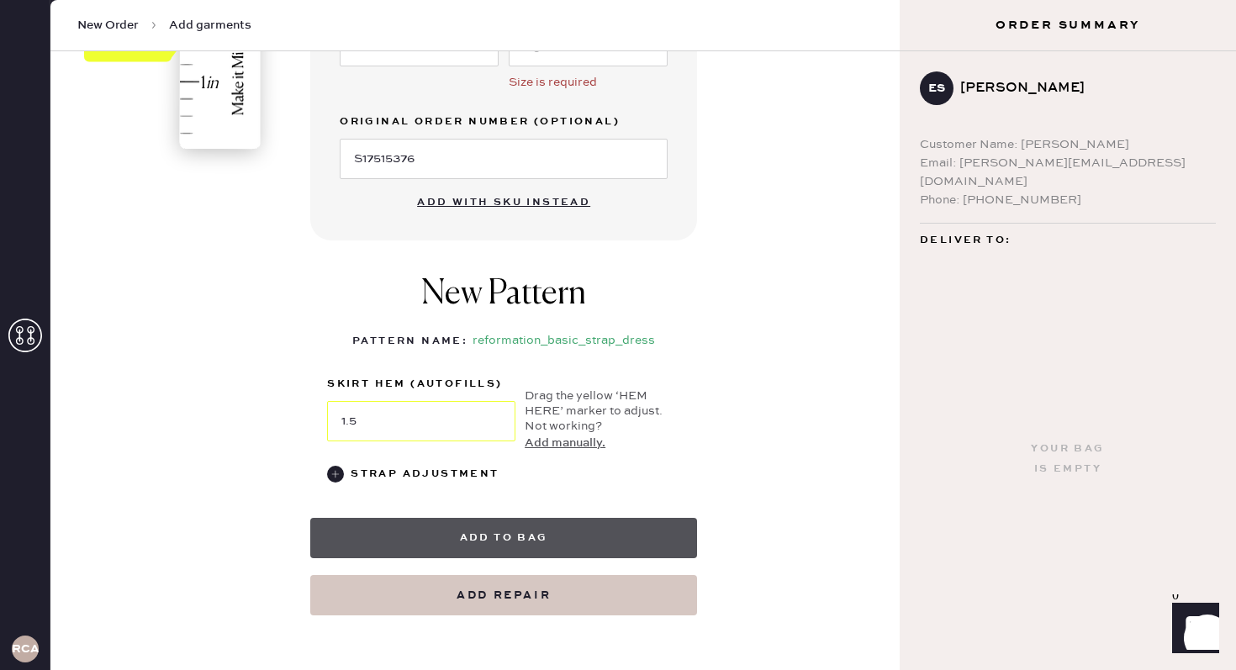
click at [549, 540] on button "Add to bag" at bounding box center [503, 538] width 387 height 40
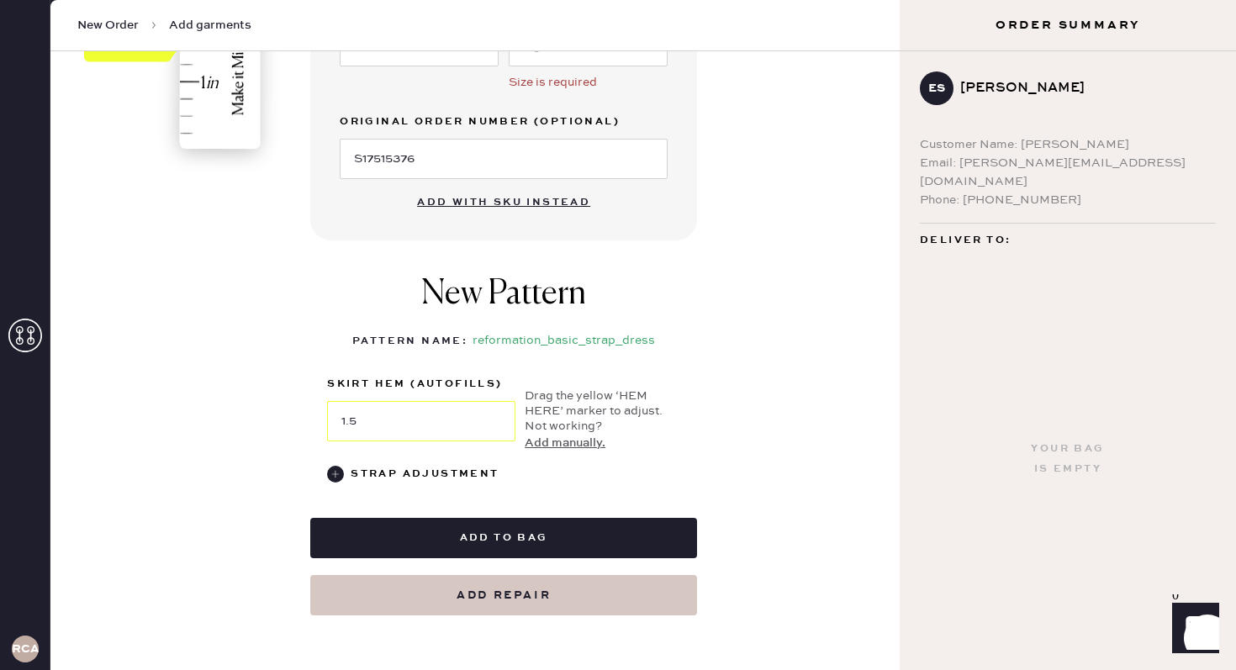
click at [637, 389] on div "Drag the yellow ‘HEM HERE’ marker to adjust." at bounding box center [603, 404] width 156 height 30
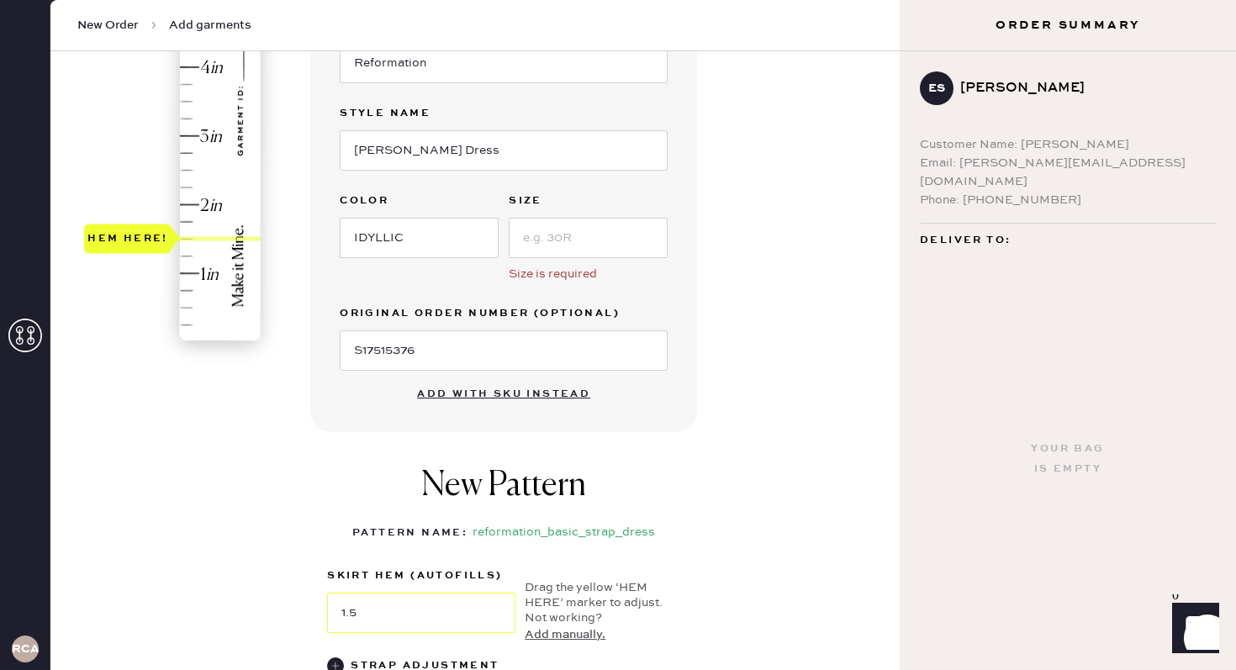
scroll to position [281, 0]
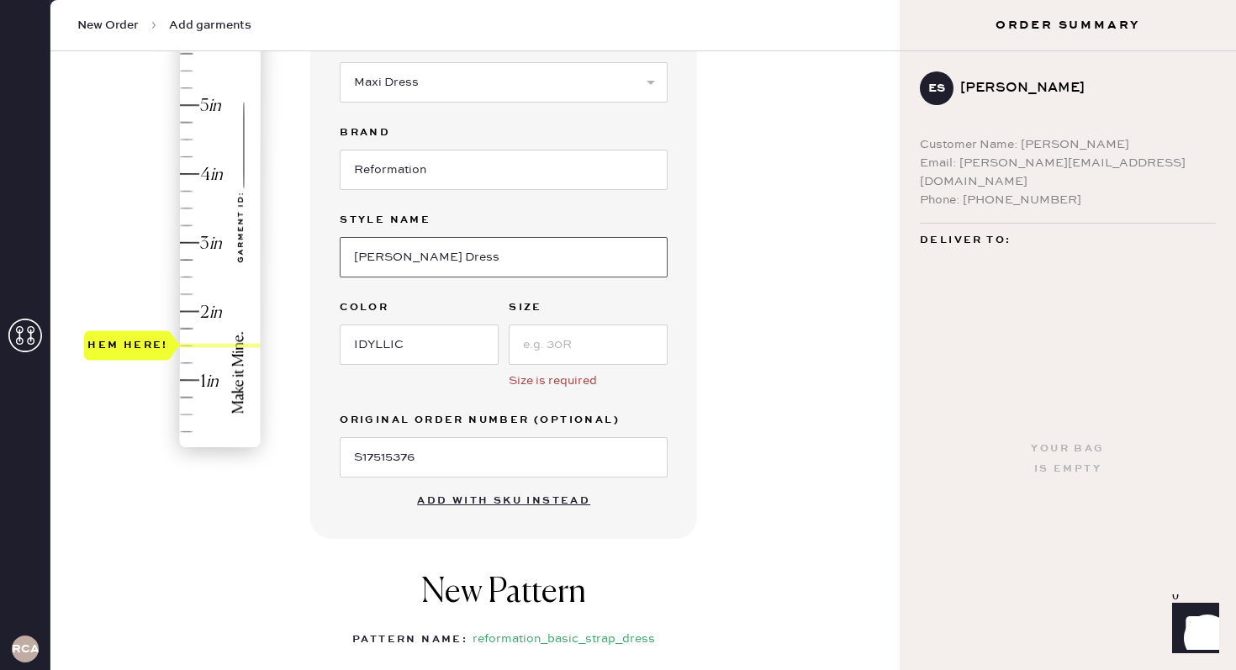
click at [593, 262] on input "Frankie Silk Dress" at bounding box center [504, 257] width 328 height 40
click at [225, 352] on div "Hem here!" at bounding box center [173, 208] width 179 height 496
type input "1.5"
click at [225, 346] on div "Hem here!" at bounding box center [173, 208] width 179 height 496
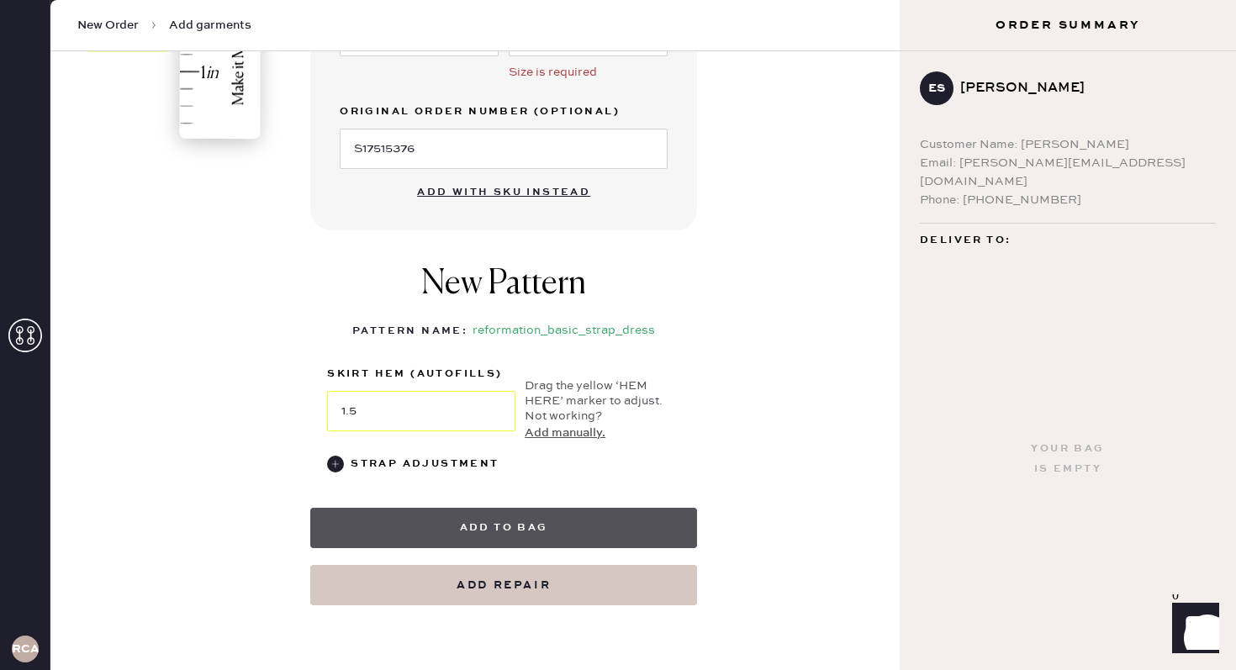
scroll to position [604, 0]
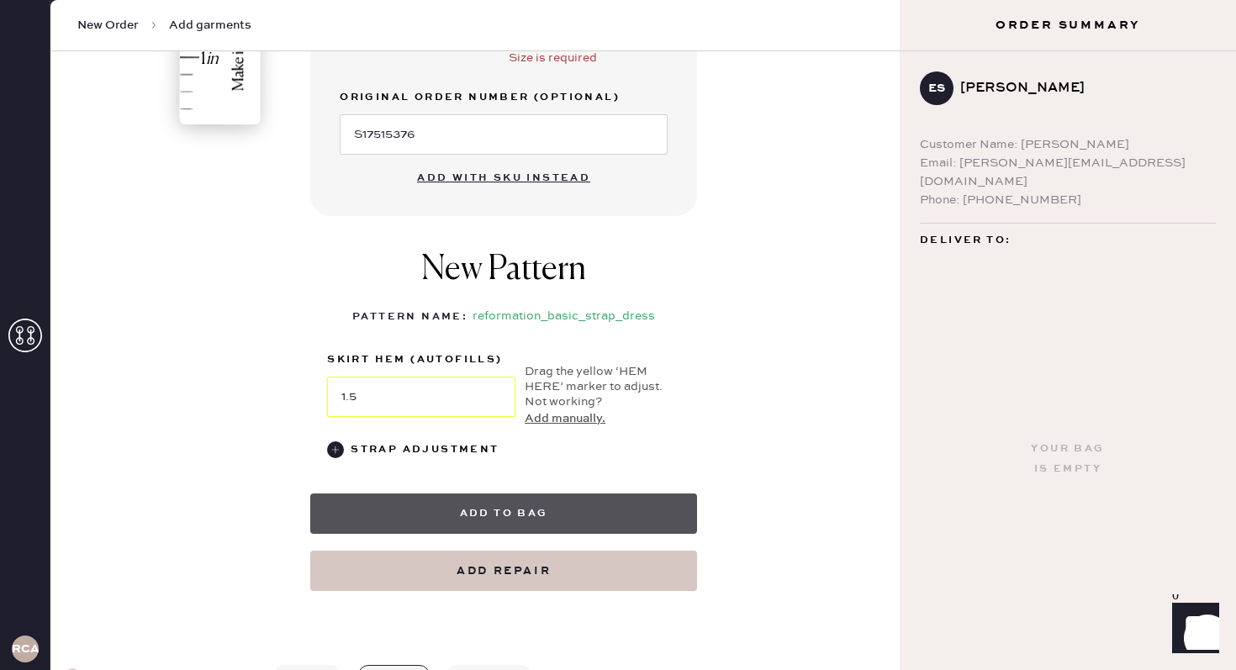
click at [579, 509] on button "Add to bag" at bounding box center [503, 514] width 387 height 40
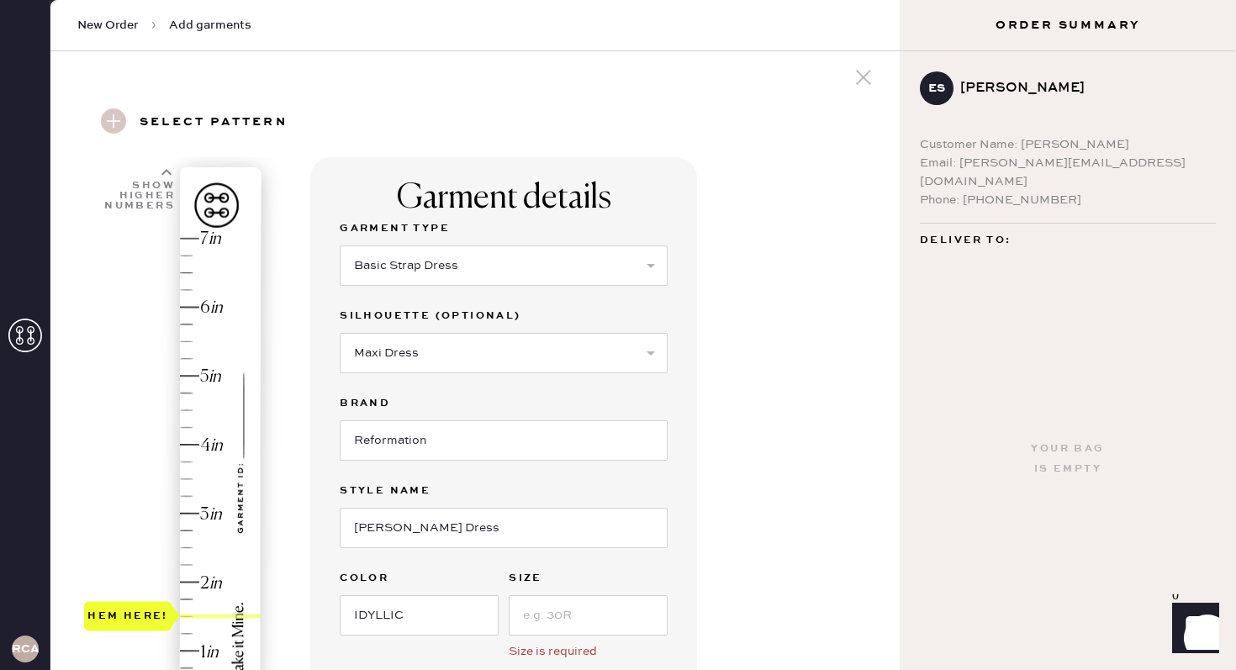
scroll to position [7, 0]
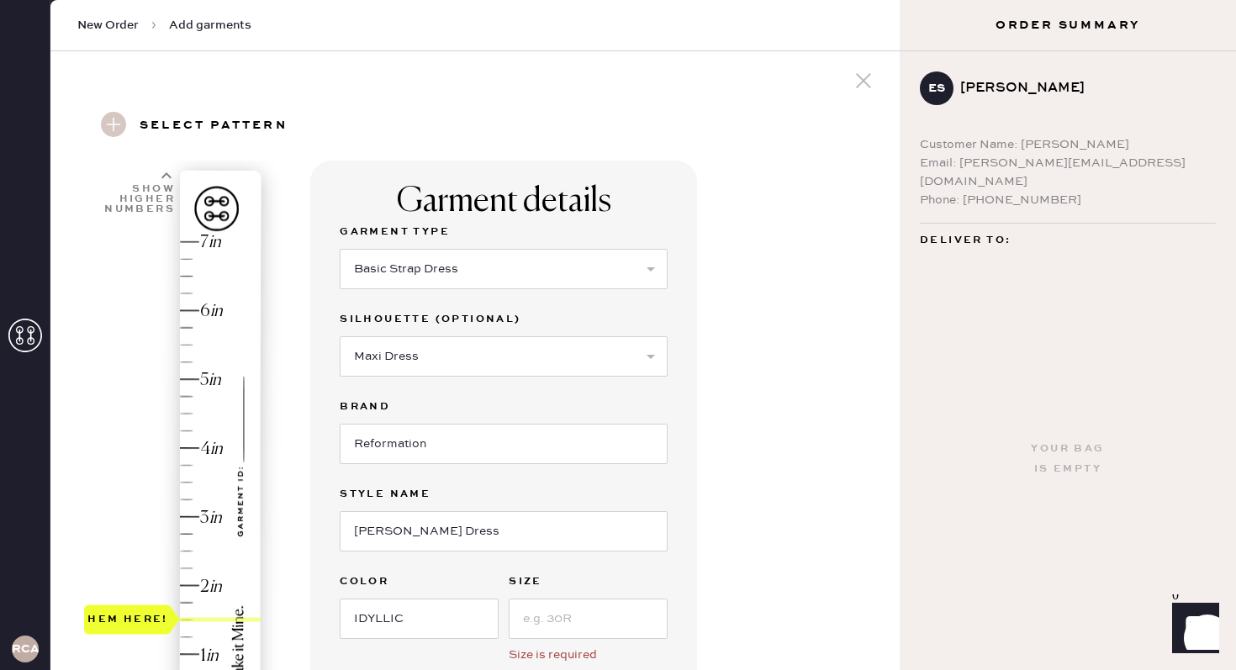
click at [204, 613] on div "Hem here!" at bounding box center [173, 483] width 179 height 496
click at [502, 437] on input "Reformation" at bounding box center [504, 444] width 328 height 40
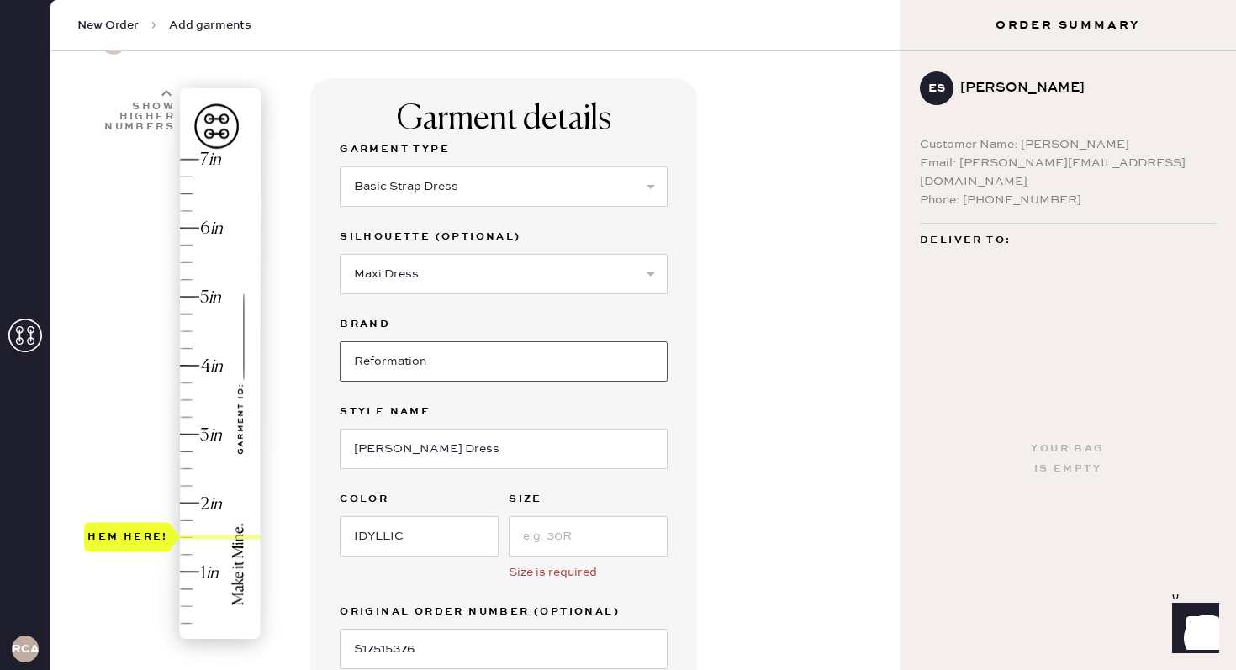
scroll to position [109, 0]
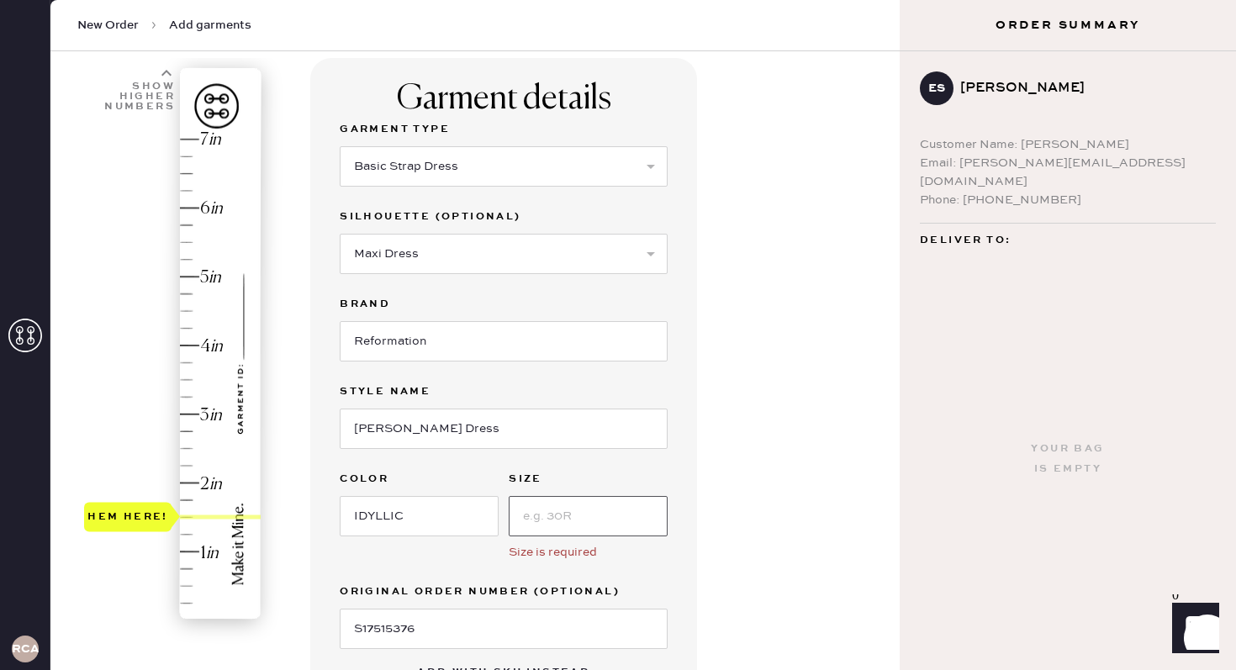
click at [558, 517] on input at bounding box center [588, 516] width 159 height 40
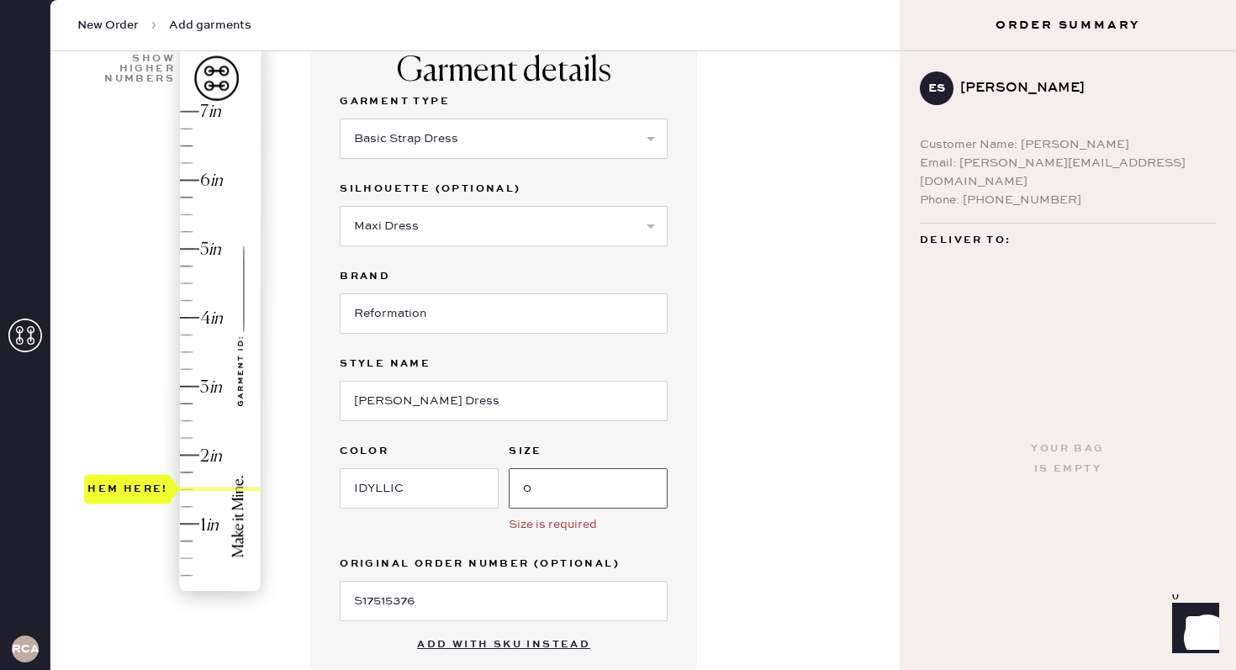
type input "0"
click at [800, 442] on div "Garment details Garment Type Select Basic Skirt Jeans Leggings Pants Shorts Bas…" at bounding box center [598, 544] width 576 height 1028
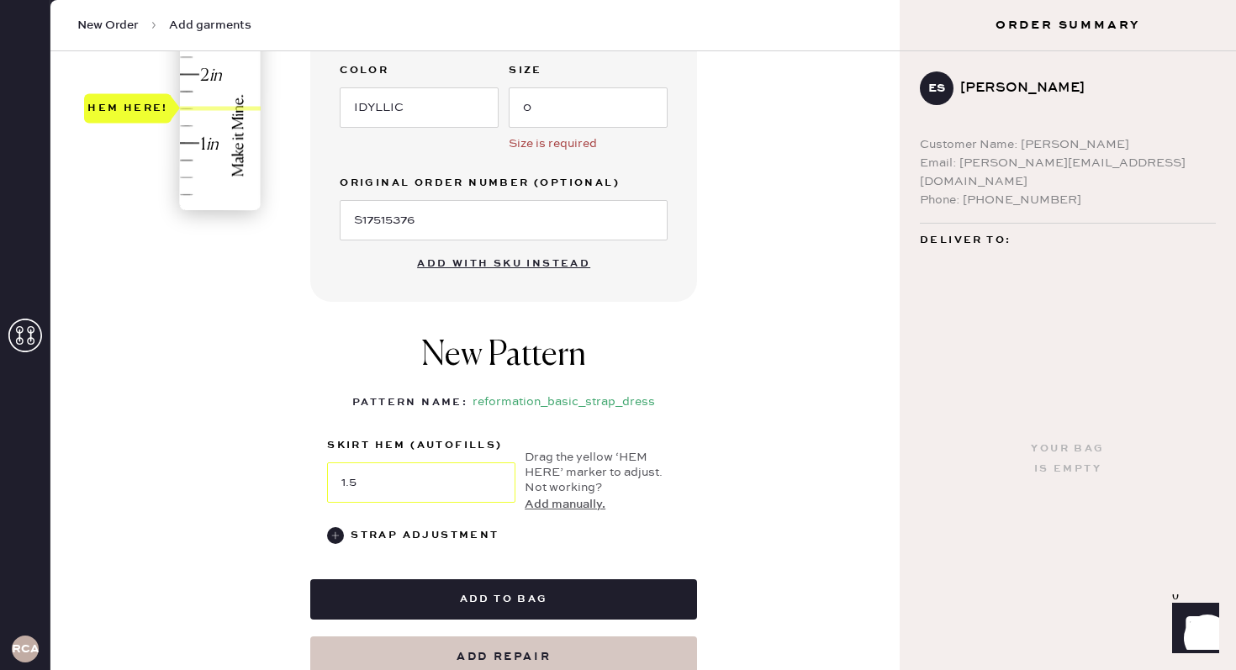
scroll to position [524, 0]
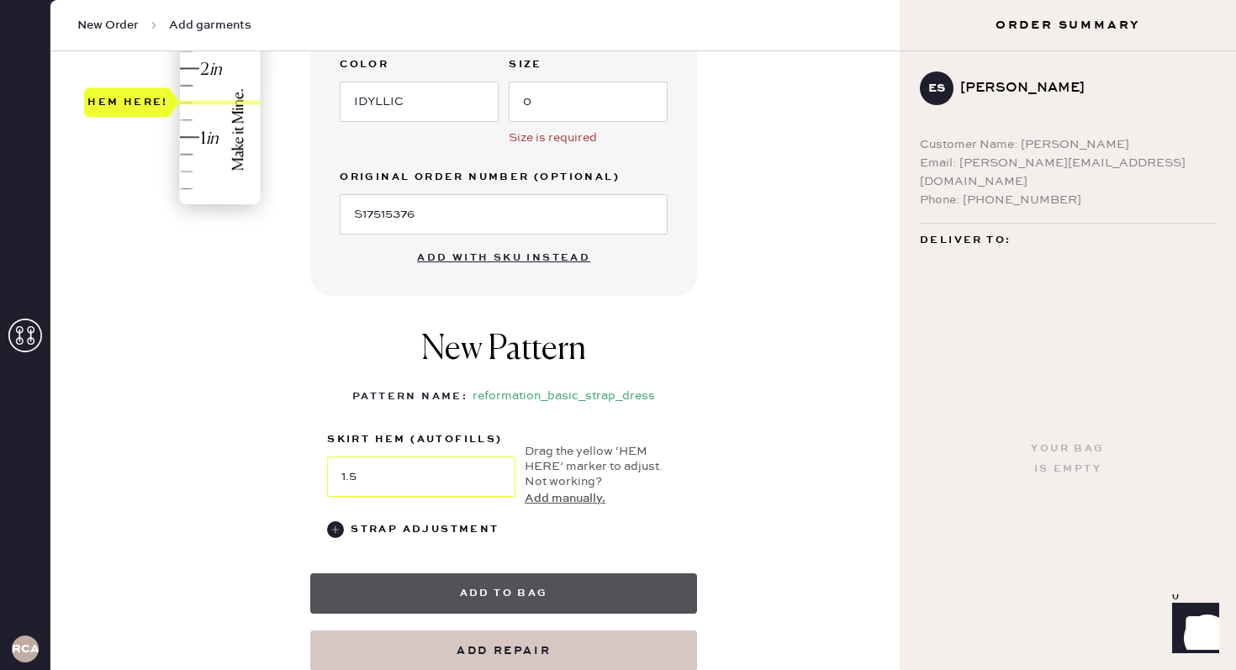
click at [552, 595] on button "Add to bag" at bounding box center [503, 594] width 387 height 40
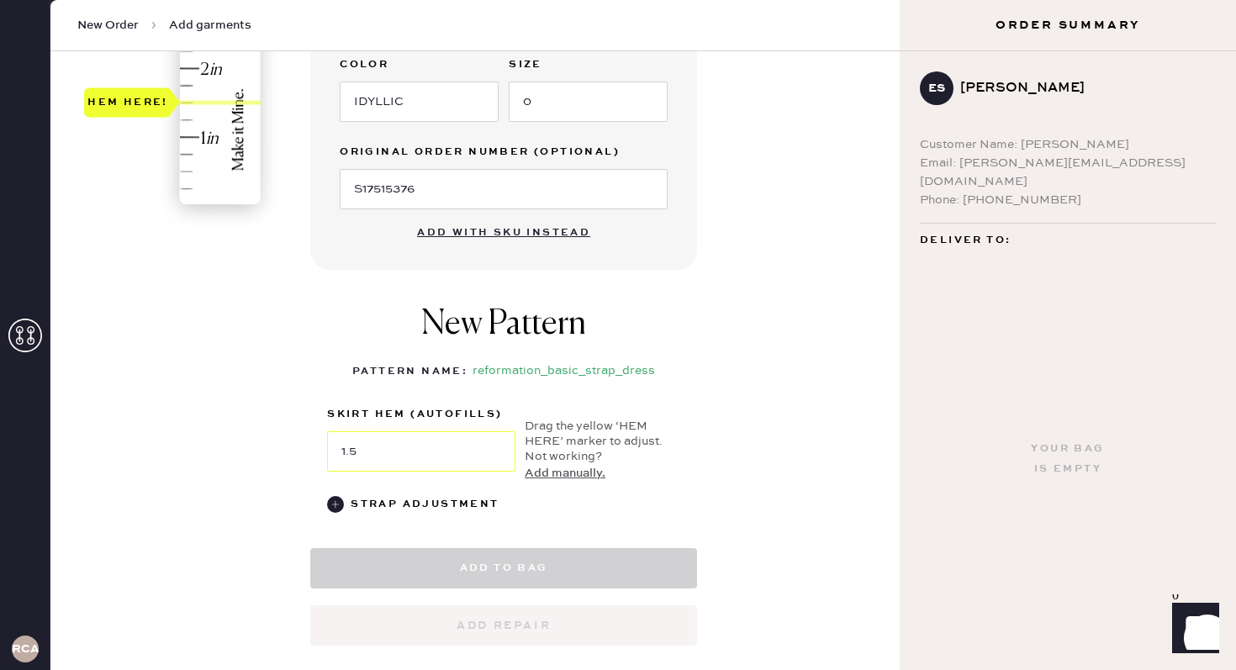
select select "6"
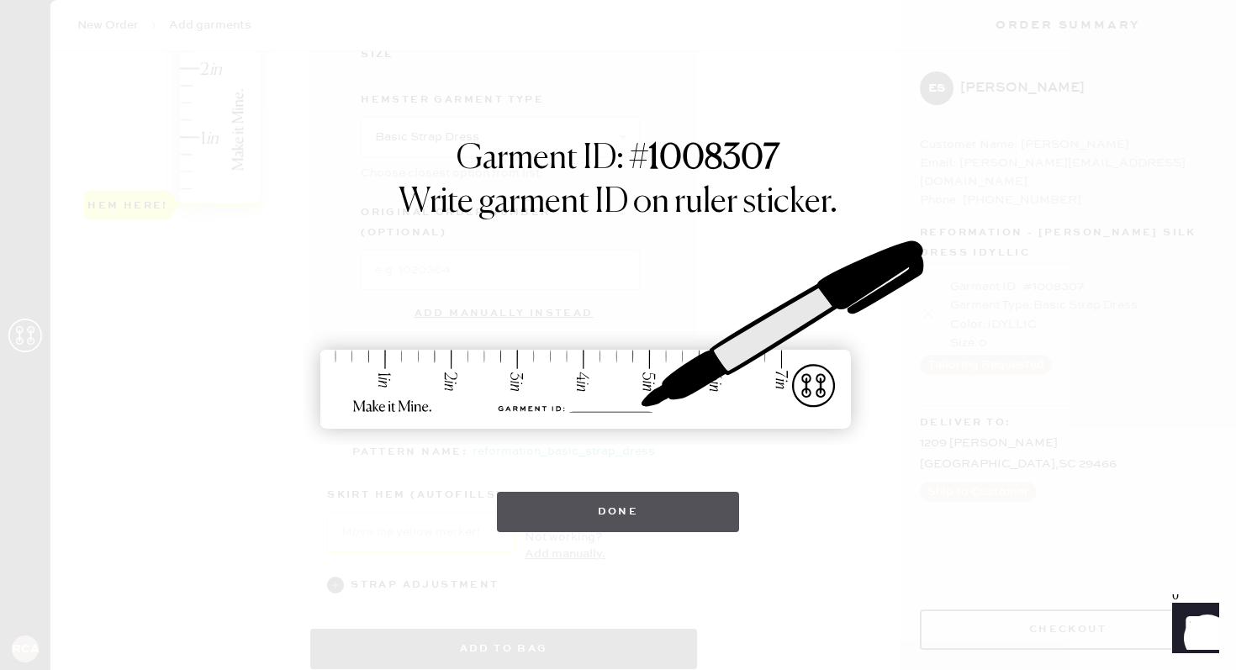
click at [641, 508] on button "Done" at bounding box center [618, 512] width 243 height 40
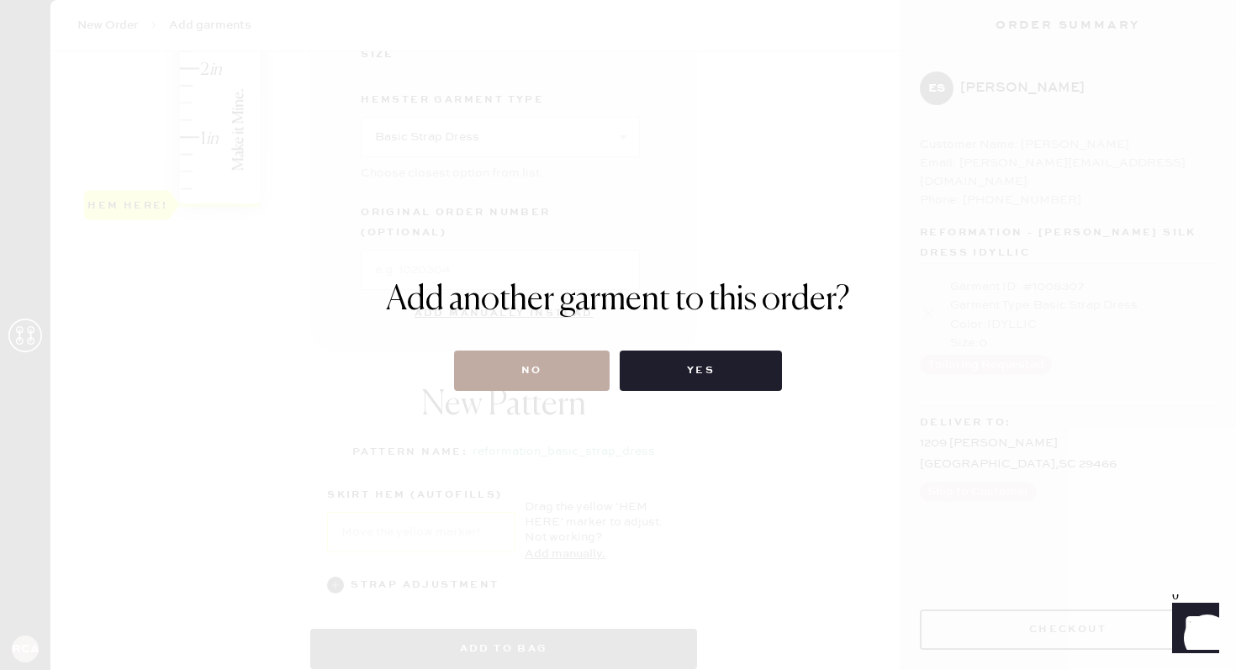
click at [573, 375] on button "No" at bounding box center [532, 371] width 156 height 40
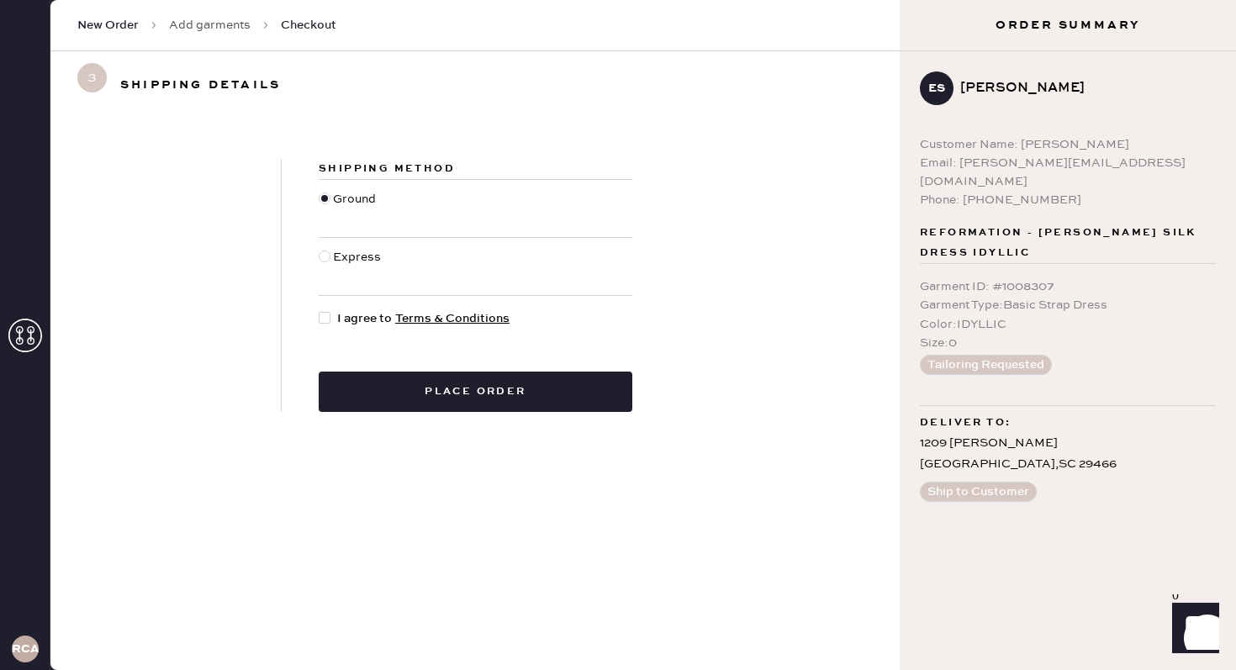
drag, startPoint x: 478, startPoint y: 390, endPoint x: 582, endPoint y: 247, distance: 177.0
click at [582, 247] on div "Shipping Method Ground Express I agree to Terms & Conditions Place order" at bounding box center [476, 285] width 388 height 253
click at [331, 315] on div at bounding box center [328, 319] width 19 height 19
click at [320, 310] on input "I agree to Terms & Conditions" at bounding box center [319, 310] width 1 height 1
checkbox input "true"
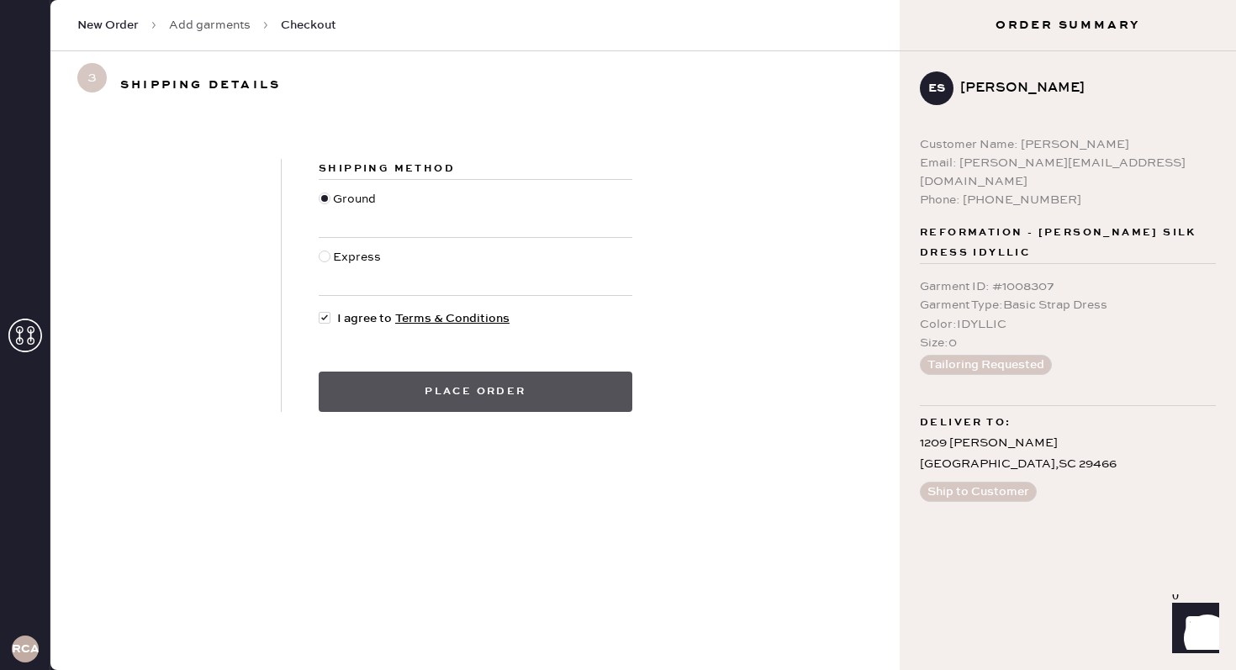
click at [451, 394] on button "Place order" at bounding box center [476, 392] width 314 height 40
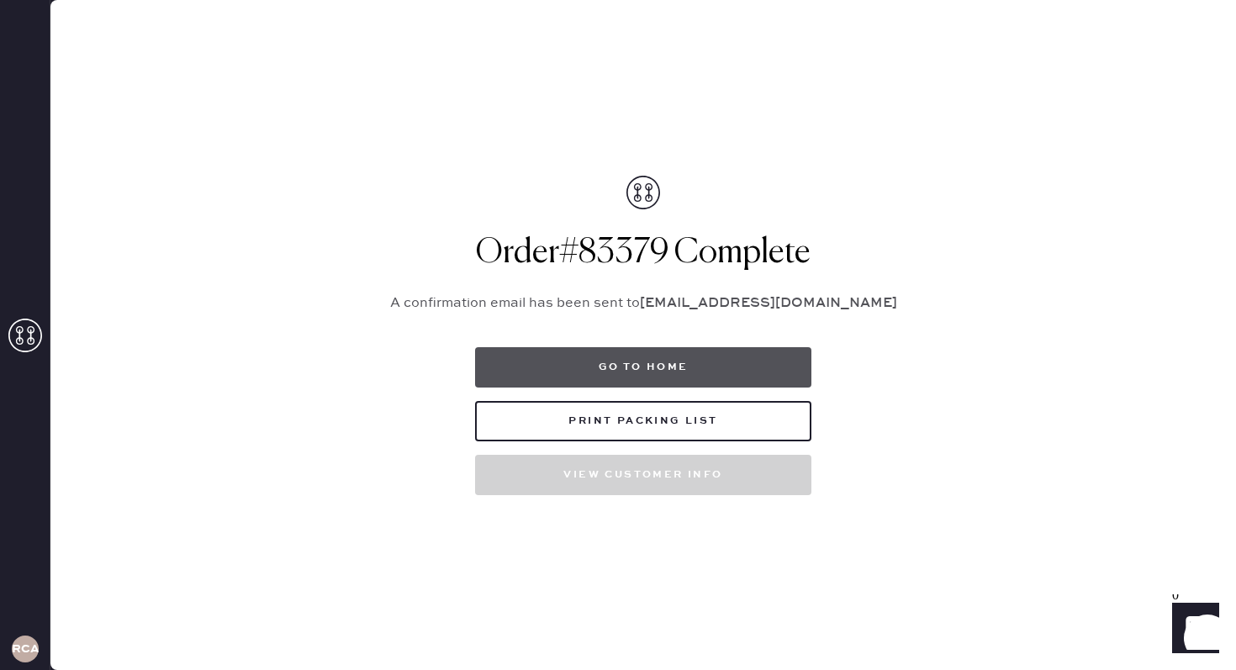
click at [754, 359] on button "Go to home" at bounding box center [643, 367] width 336 height 40
